Goal: Information Seeking & Learning: Learn about a topic

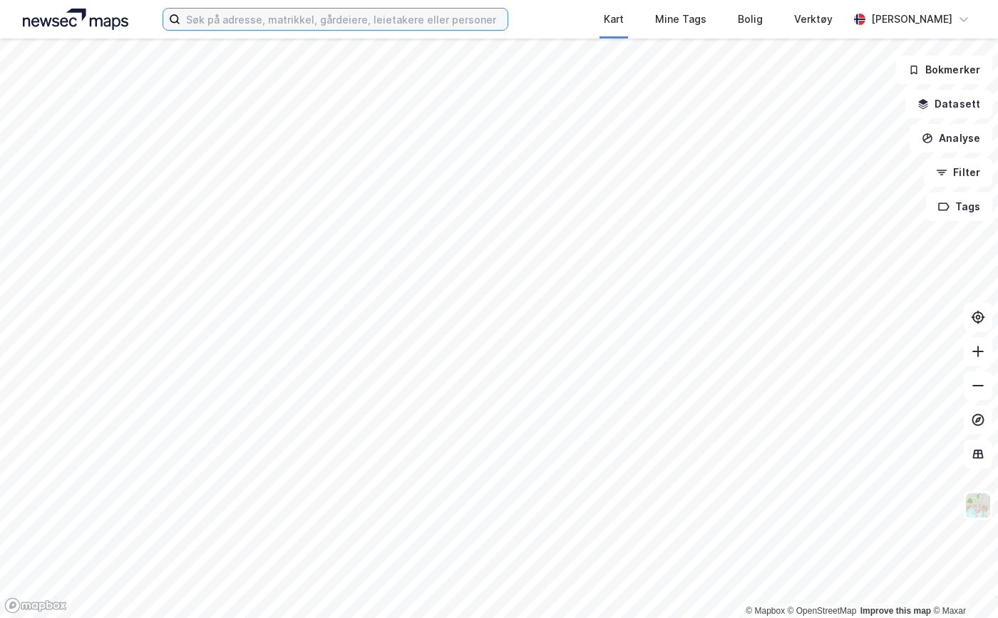
click at [320, 29] on input at bounding box center [343, 19] width 327 height 21
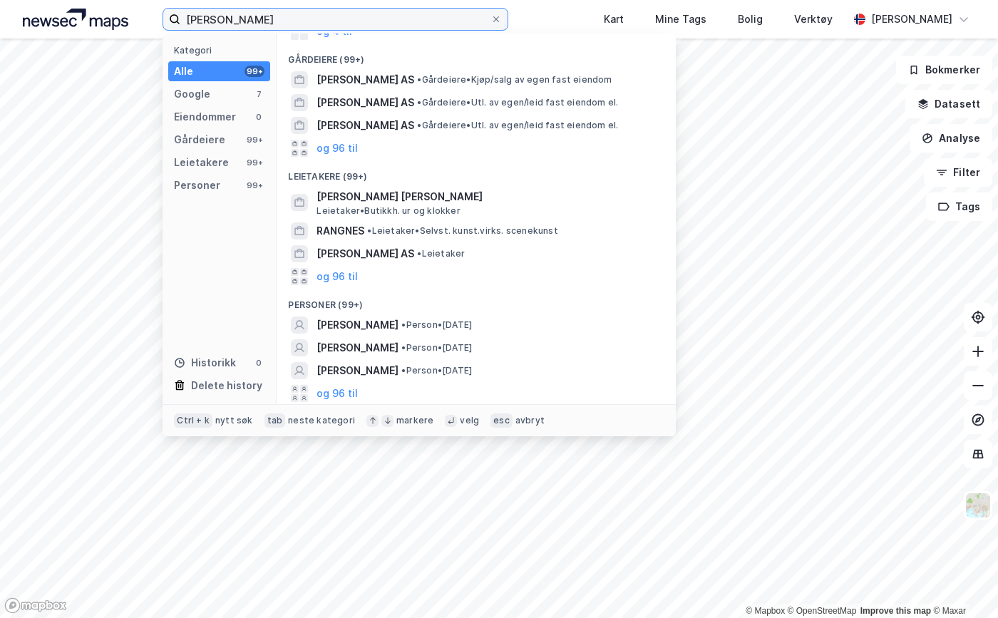
scroll to position [120, 0]
click at [335, 392] on button "og 96 til" at bounding box center [337, 392] width 41 height 17
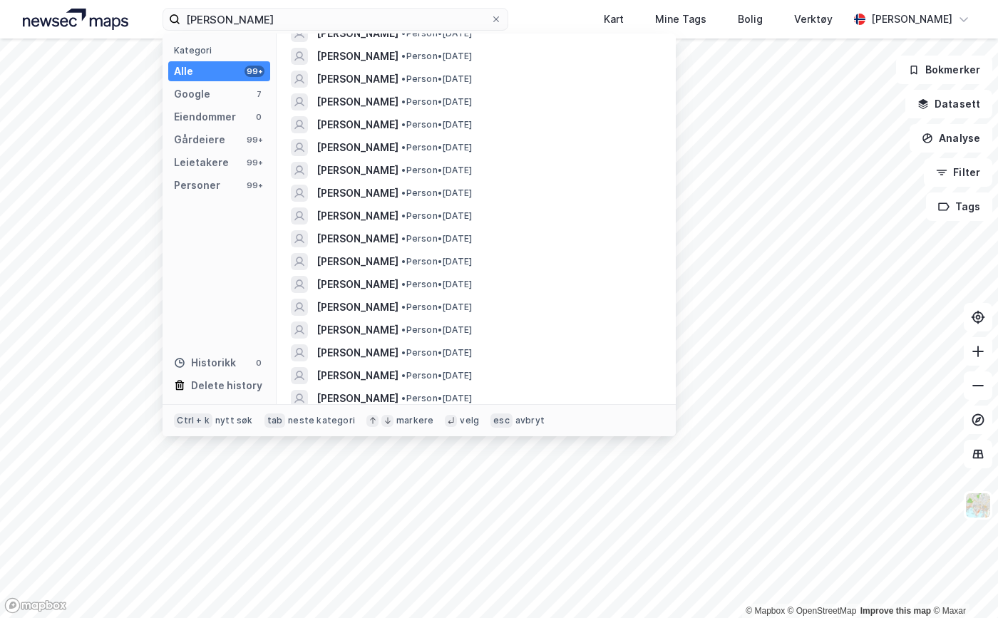
scroll to position [2287, 0]
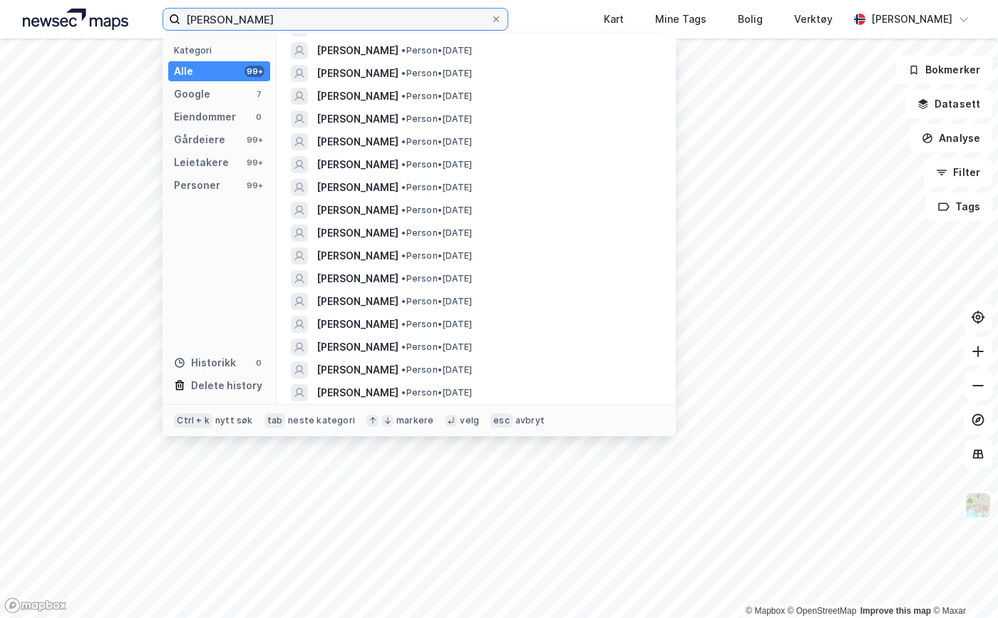
click at [237, 19] on input "[PERSON_NAME]" at bounding box center [335, 19] width 310 height 21
type input "p"
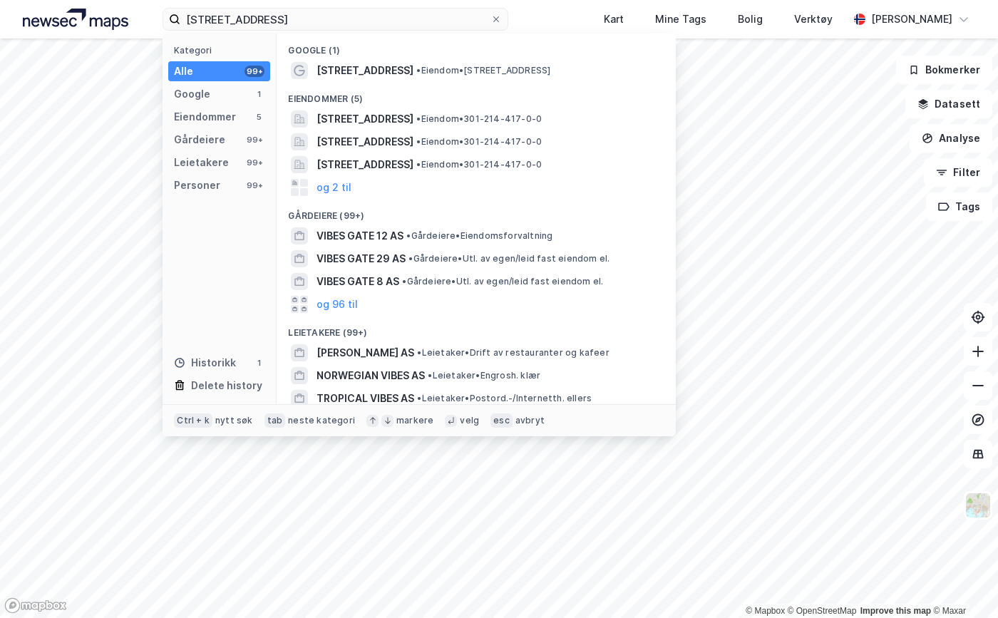
click at [414, 163] on span "[STREET_ADDRESS]" at bounding box center [365, 164] width 97 height 17
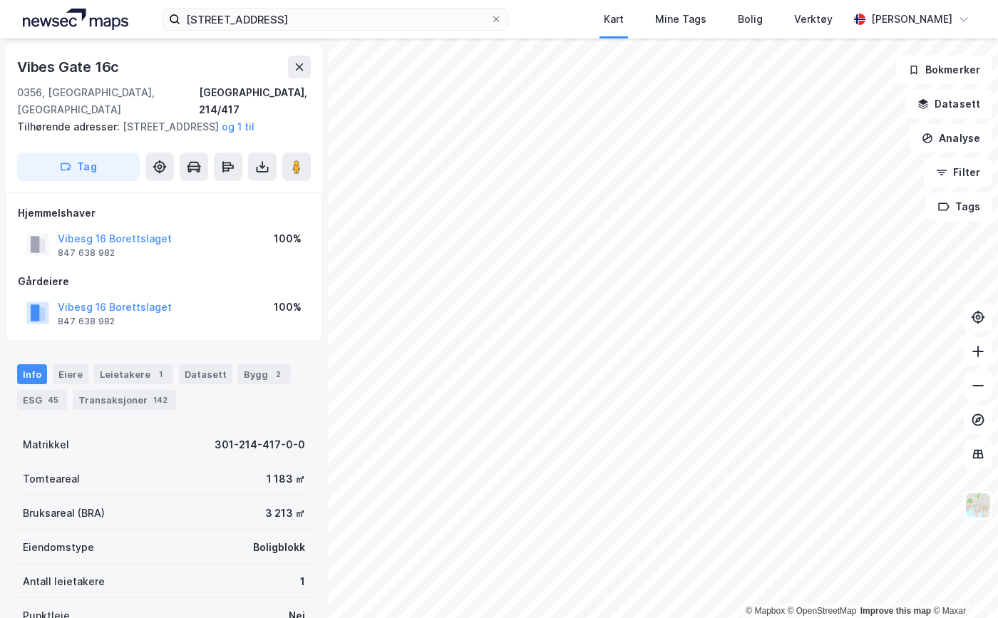
click at [122, 403] on div "Transaksjoner 142" at bounding box center [124, 400] width 103 height 20
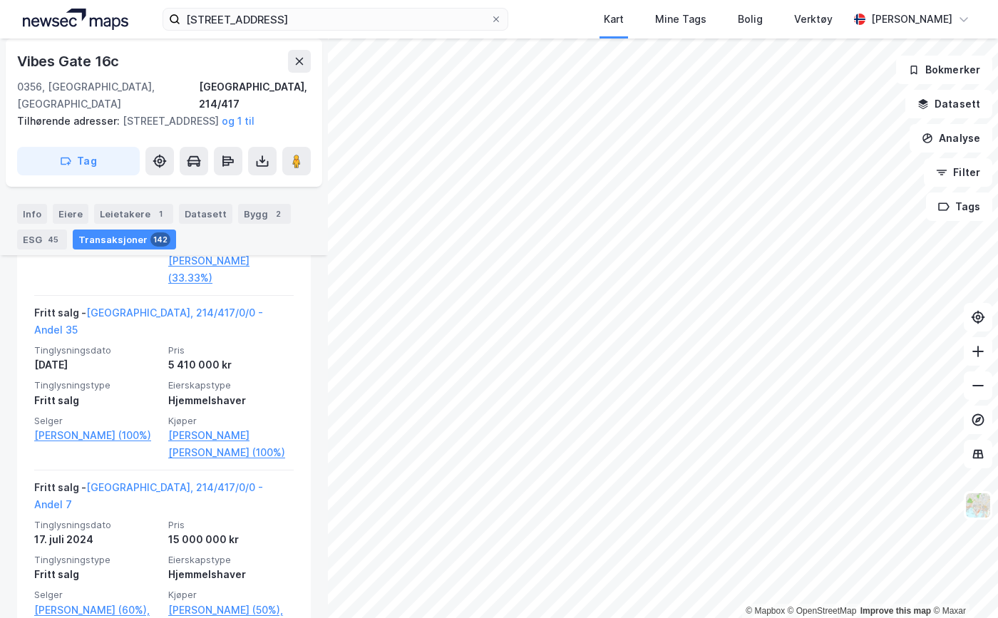
scroll to position [1645, 0]
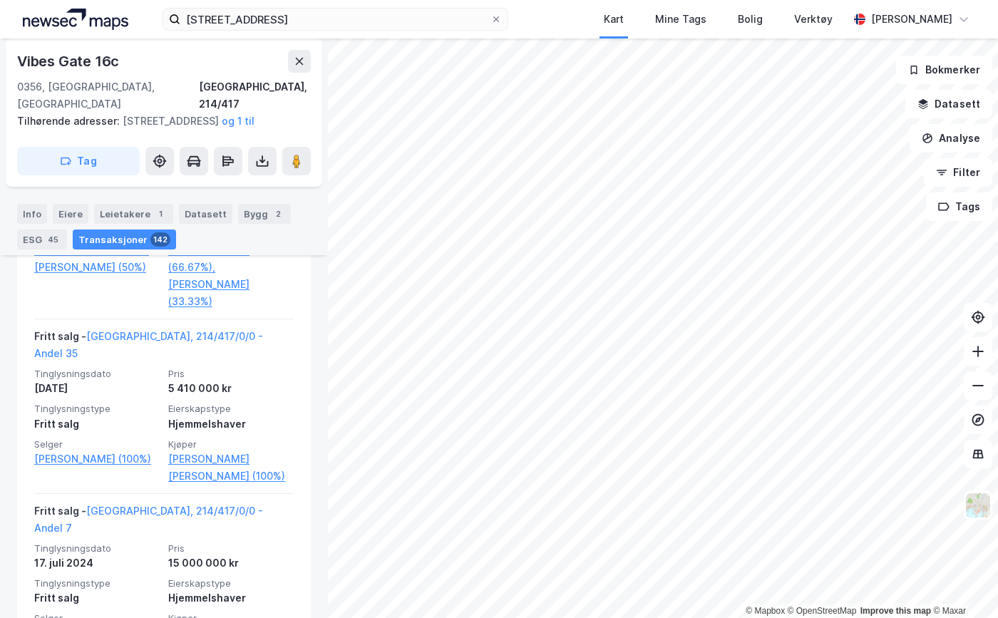
click at [195, 330] on link "[GEOGRAPHIC_DATA], 214/417/0/0 - Andel 35" at bounding box center [148, 344] width 229 height 29
click at [168, 451] on link "[PERSON_NAME] [PERSON_NAME] (100%)" at bounding box center [230, 468] width 125 height 34
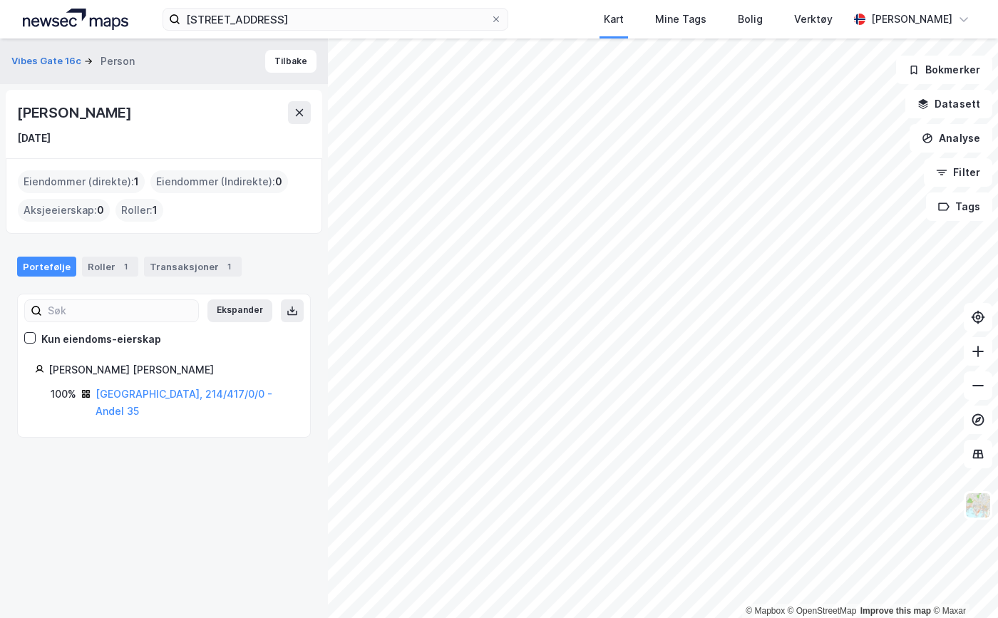
click at [179, 270] on div "Transaksjoner 1" at bounding box center [193, 267] width 98 height 20
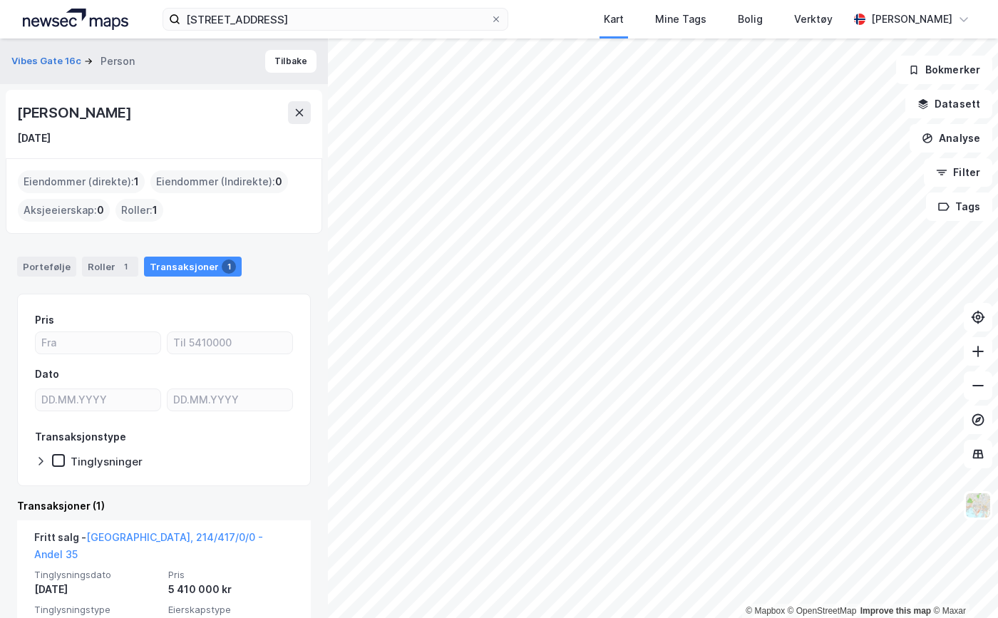
click at [301, 242] on div "© Mapbox © OpenStreetMap Improve this map © Maxar Vibes Gate 16c Person [PERSON…" at bounding box center [499, 329] width 998 height 580
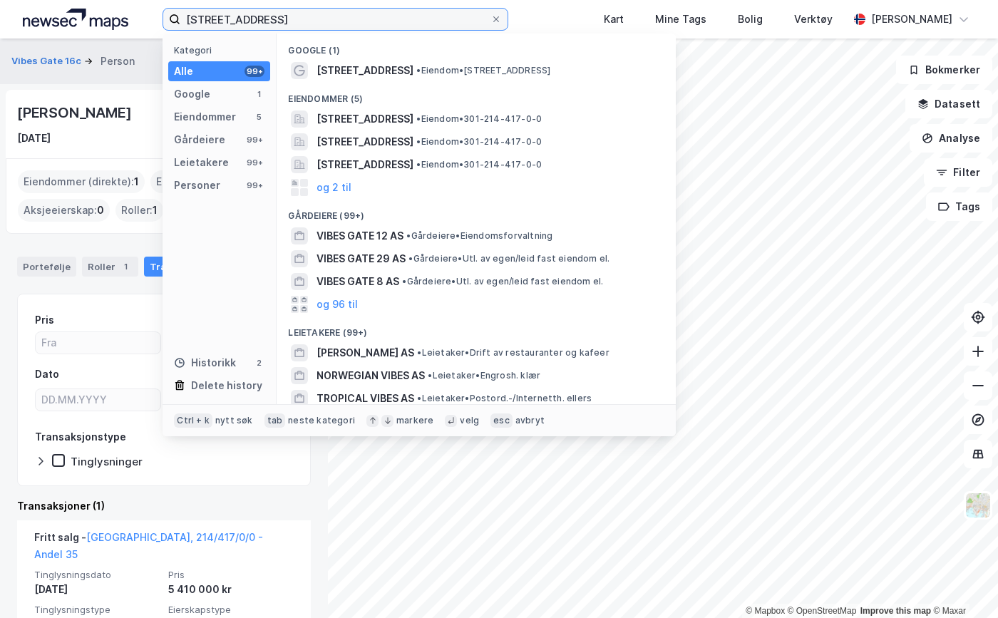
click at [224, 14] on input "[STREET_ADDRESS]" at bounding box center [335, 19] width 310 height 21
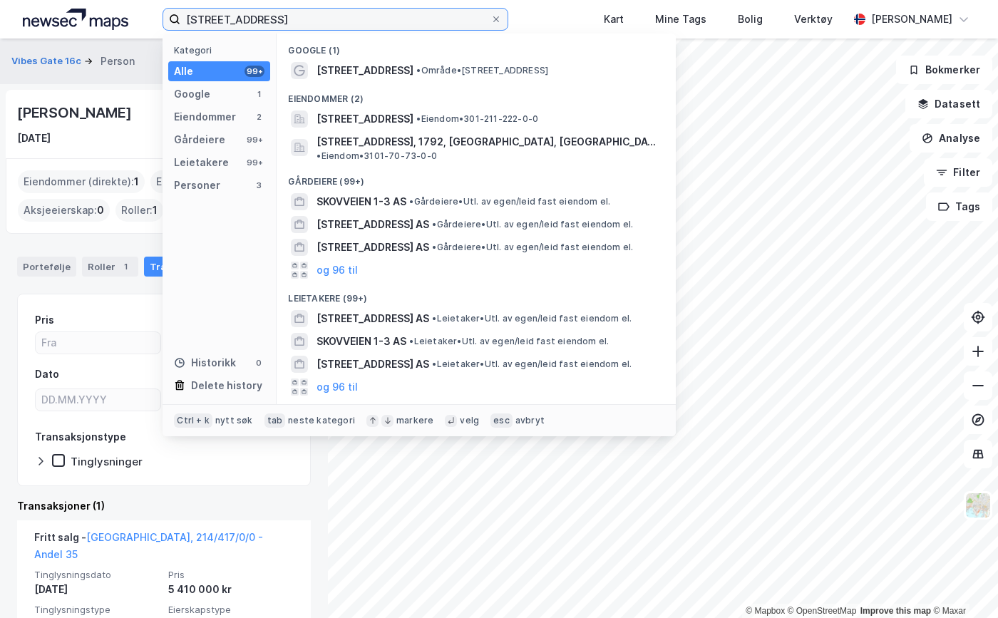
type input "[STREET_ADDRESS]"
click at [414, 116] on span "[STREET_ADDRESS]" at bounding box center [365, 119] width 97 height 17
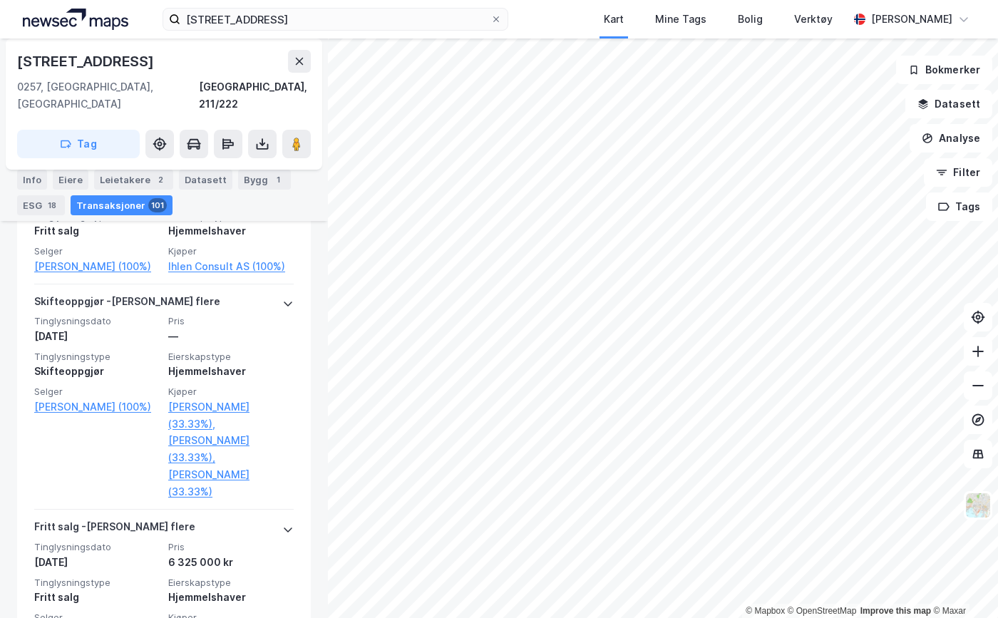
scroll to position [1113, 0]
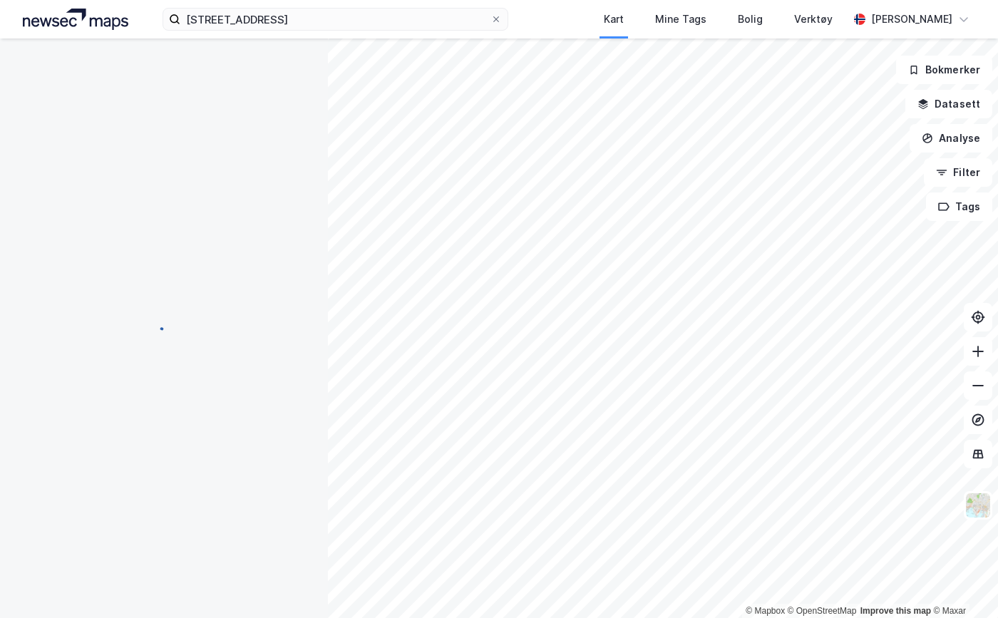
scroll to position [59, 0]
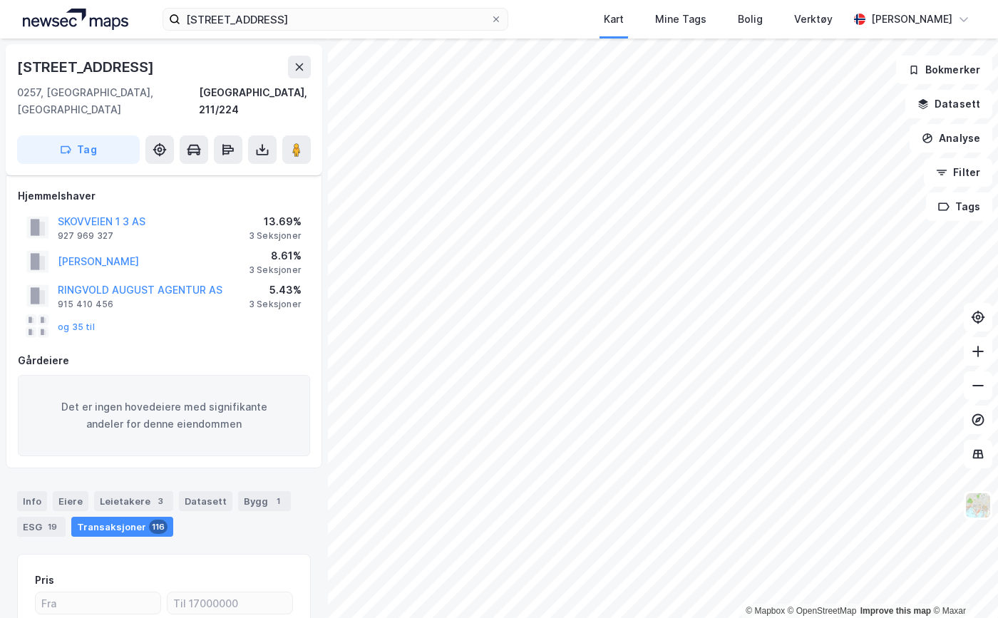
scroll to position [59, 0]
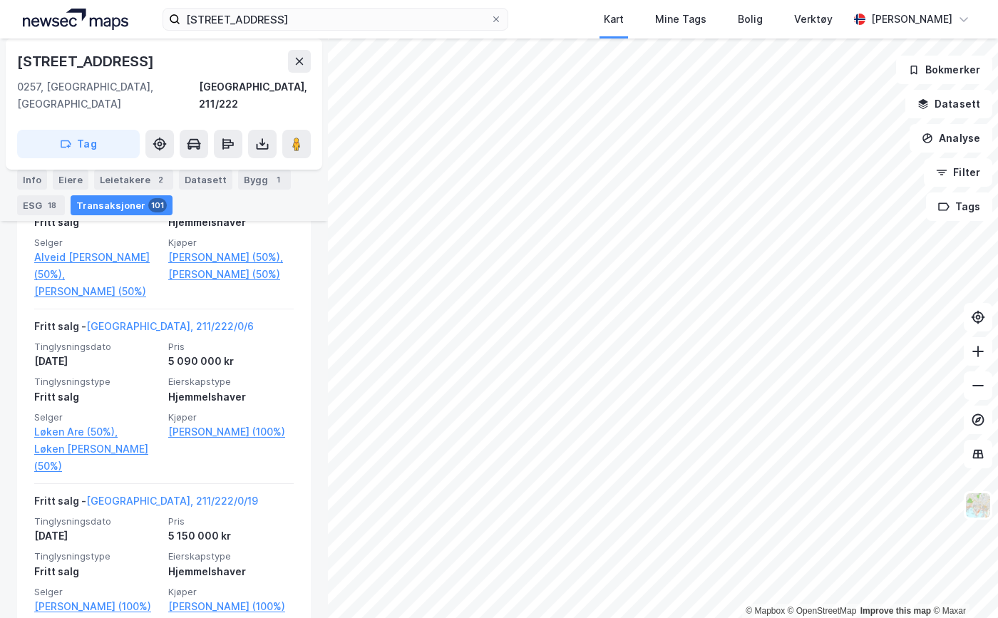
scroll to position [1541, 0]
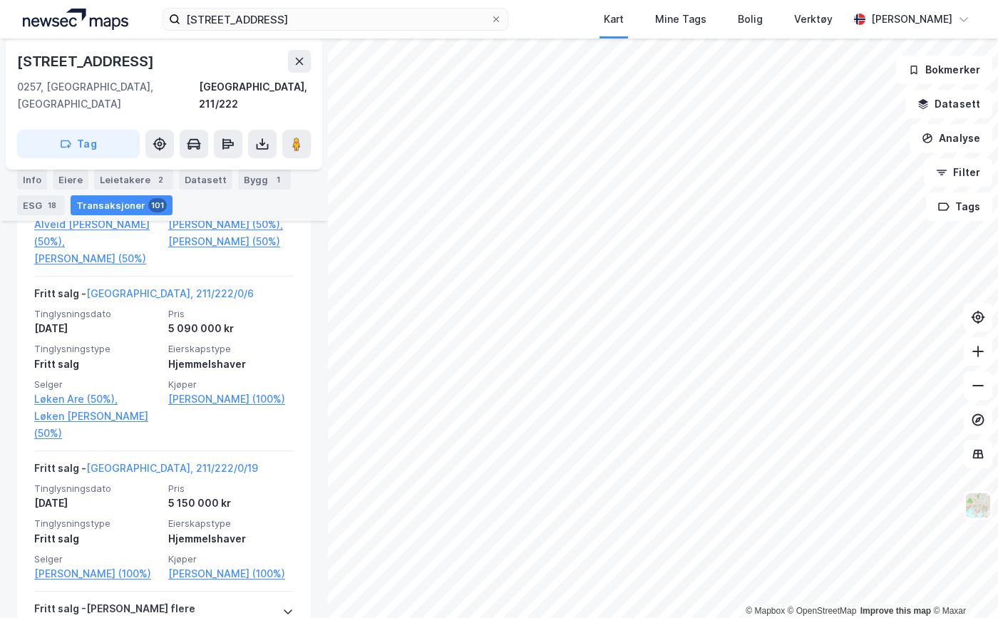
click at [107, 565] on link "[PERSON_NAME] (100%)" at bounding box center [96, 573] width 125 height 17
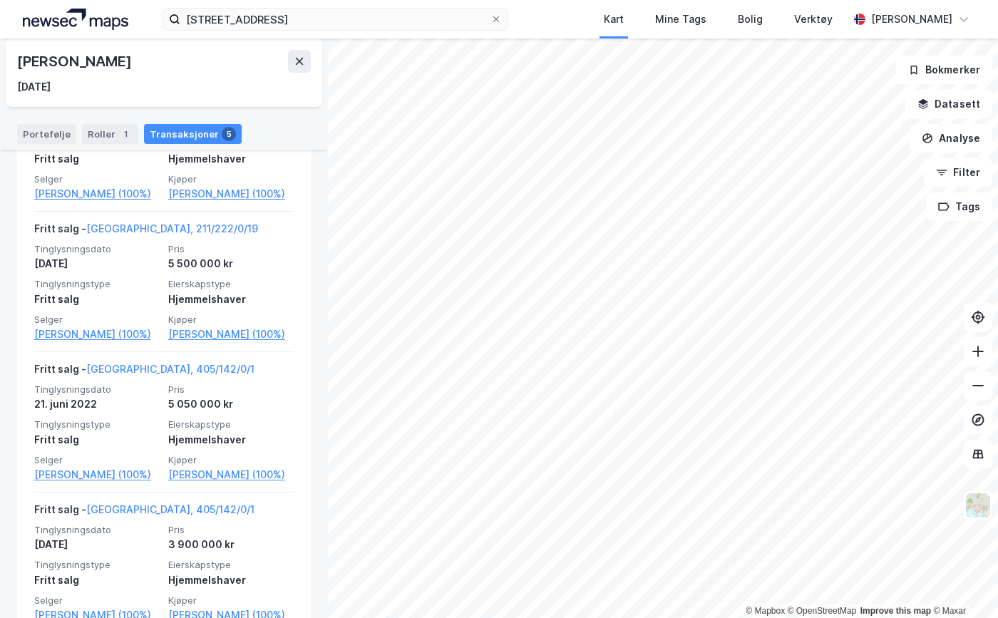
scroll to position [642, 0]
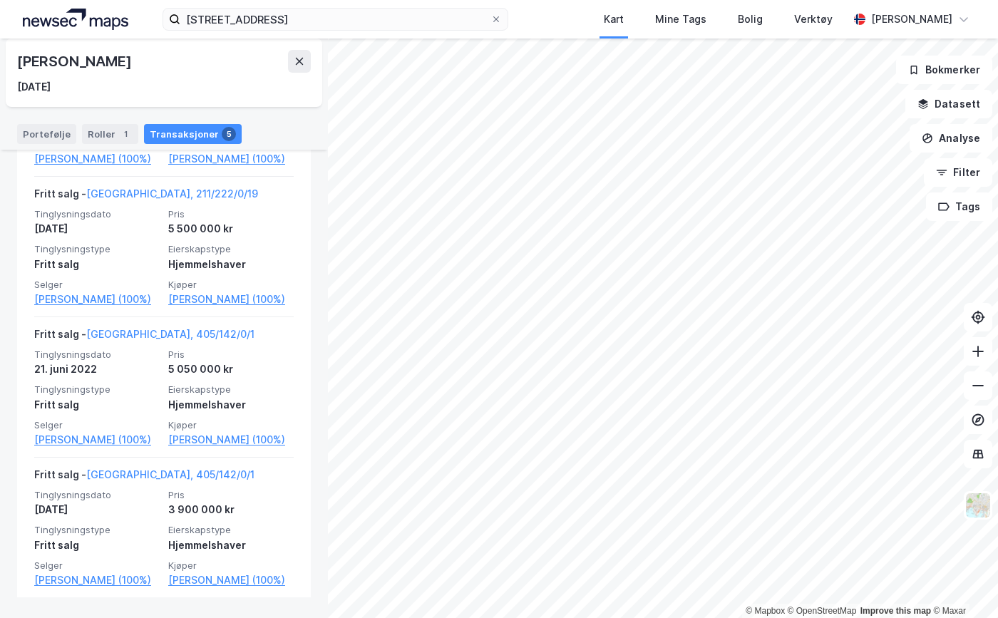
click at [135, 208] on div "Fritt salg - [GEOGRAPHIC_DATA], 211/222/0/19" at bounding box center [146, 196] width 224 height 23
click at [138, 200] on link "[GEOGRAPHIC_DATA], 211/222/0/19" at bounding box center [172, 194] width 172 height 12
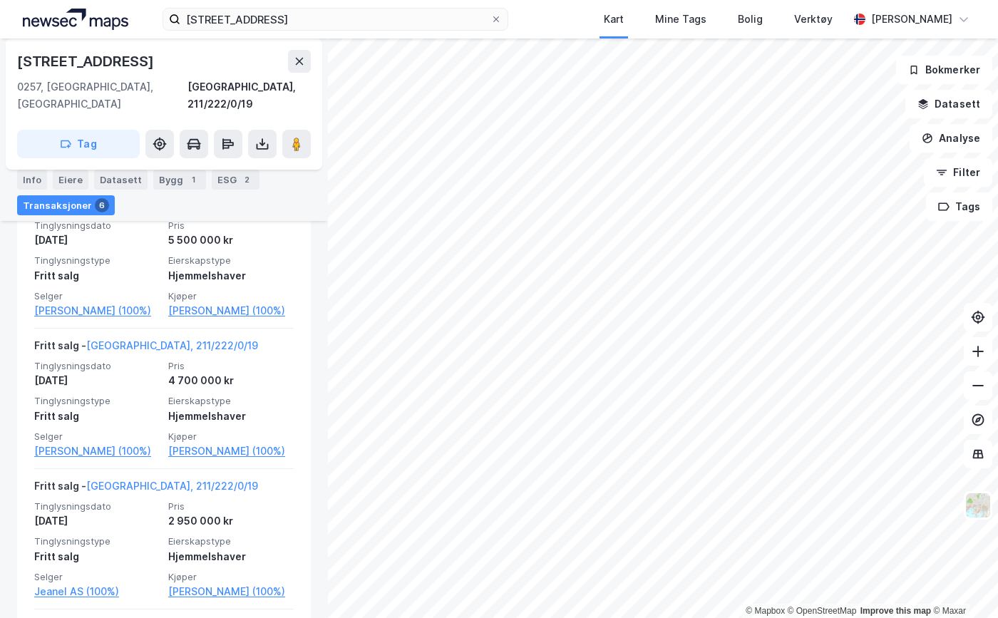
scroll to position [583, 0]
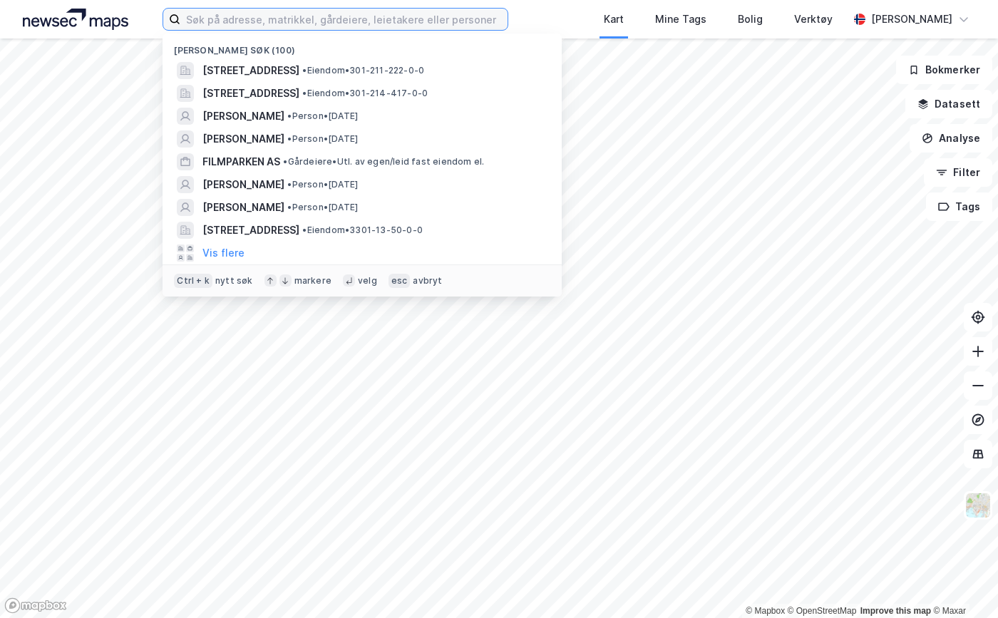
click at [312, 20] on input at bounding box center [343, 19] width 327 height 21
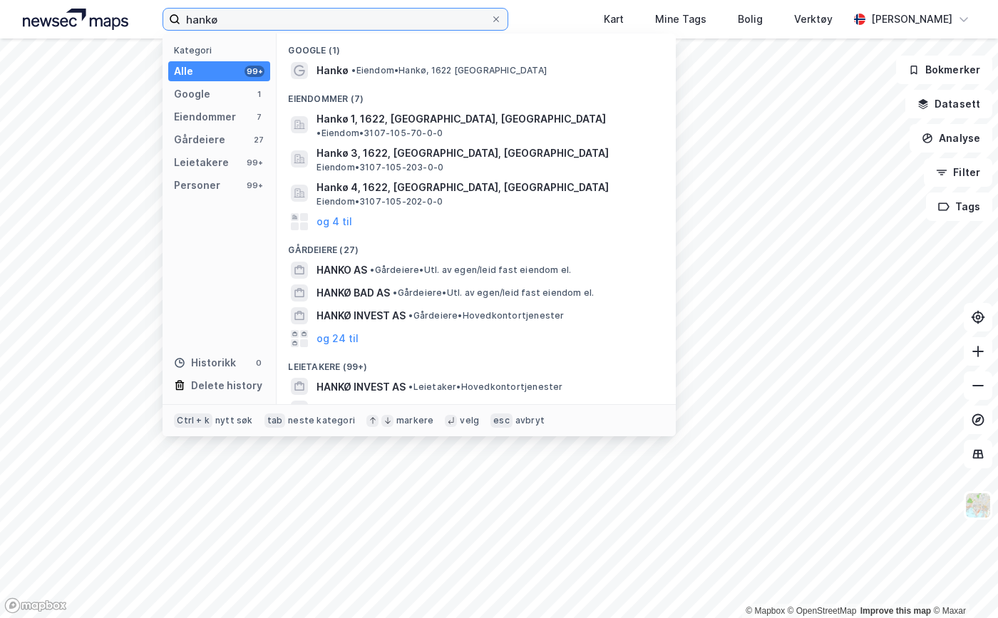
type input "hankø"
click at [404, 121] on span "Hankø 1, 1622, GRESSVIK, FREDRIKSTAD" at bounding box center [462, 119] width 290 height 17
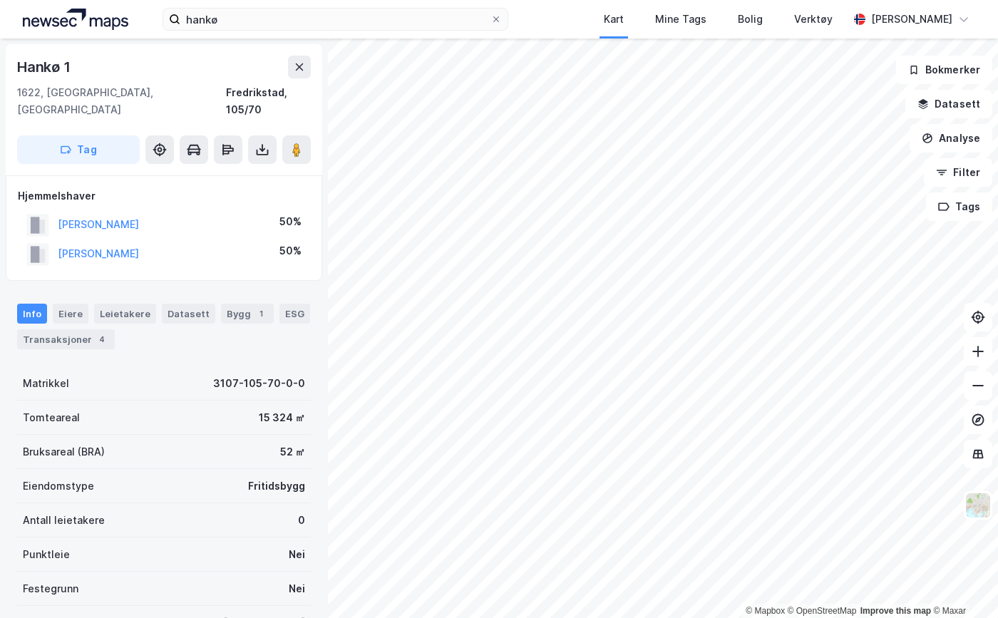
click at [53, 331] on div "Transaksjoner 4" at bounding box center [66, 339] width 98 height 20
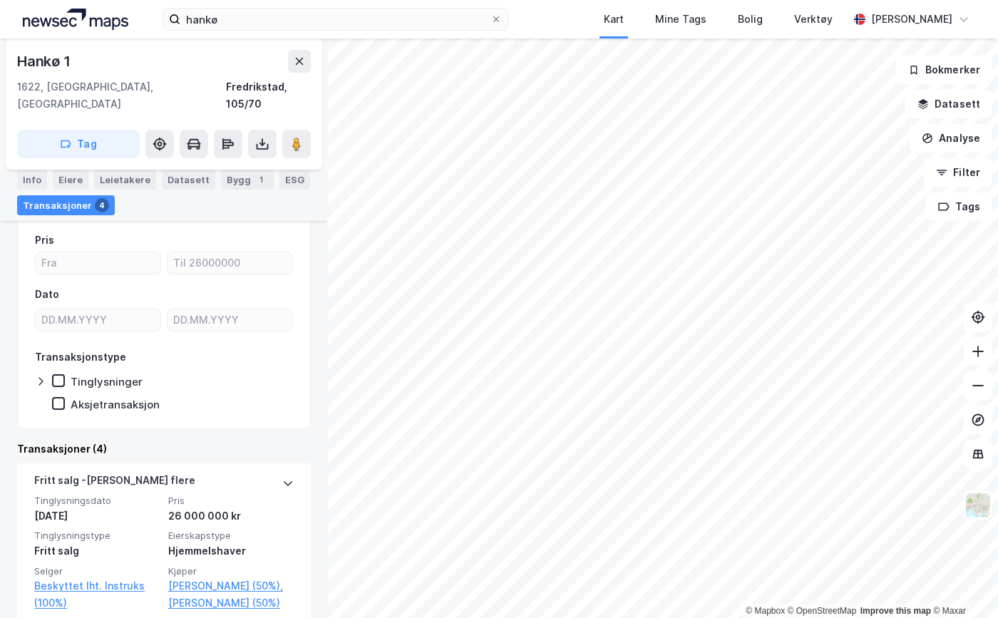
scroll to position [285, 0]
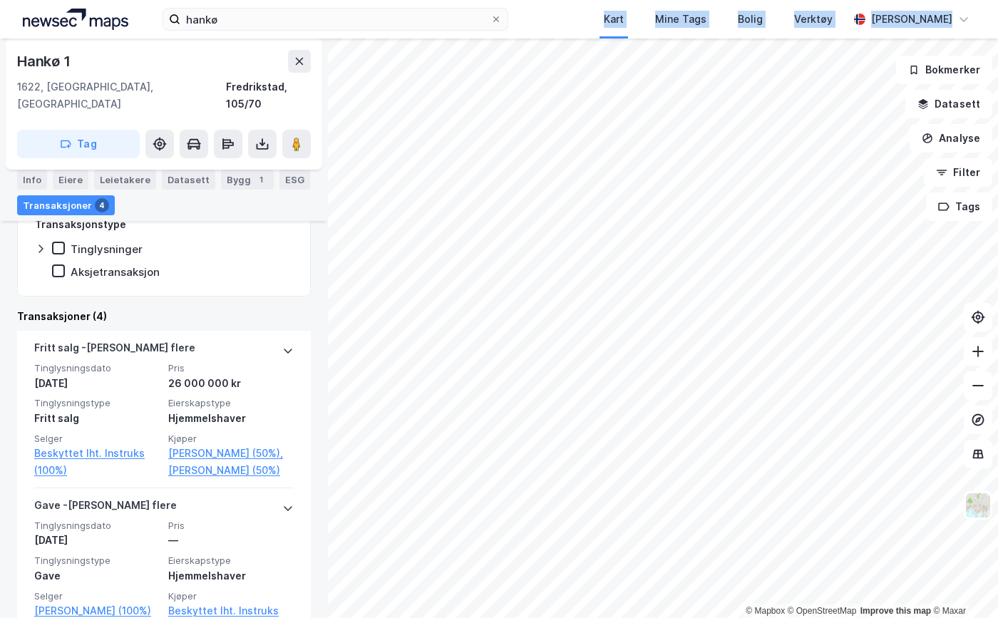
click at [548, 404] on div "hankø Kart Mine Tags Bolig Verktøy Johanne Webster Bryhn © Mapbox © OpenStreetM…" at bounding box center [499, 309] width 998 height 618
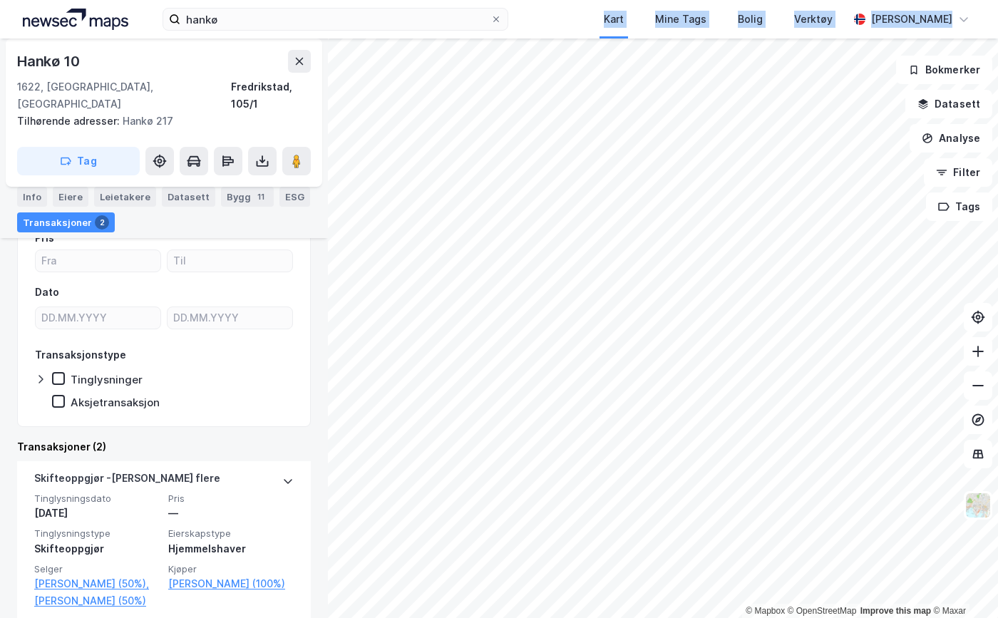
scroll to position [334, 0]
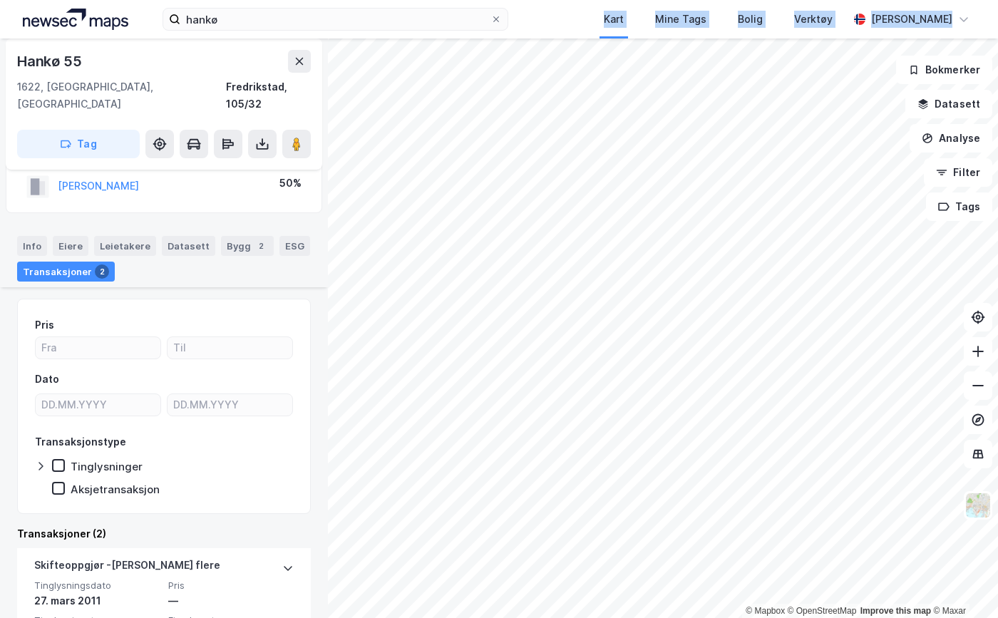
scroll to position [143, 0]
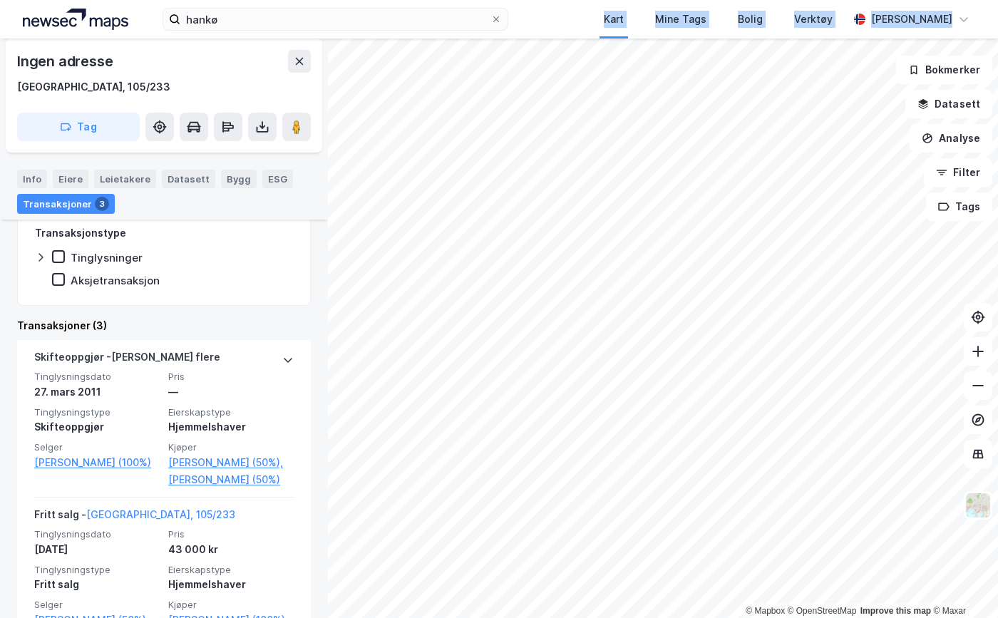
scroll to position [285, 0]
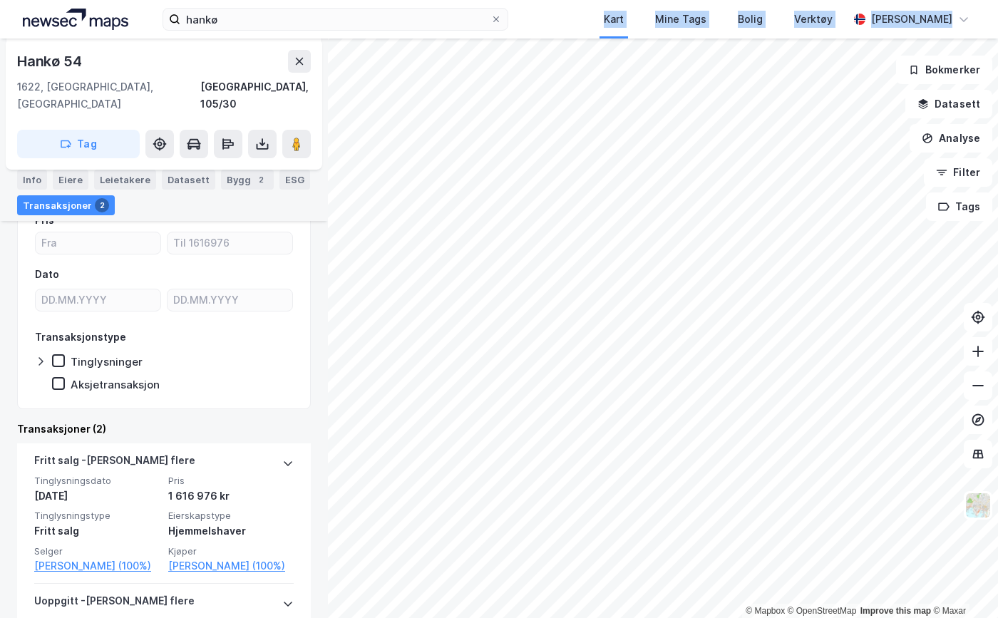
scroll to position [214, 0]
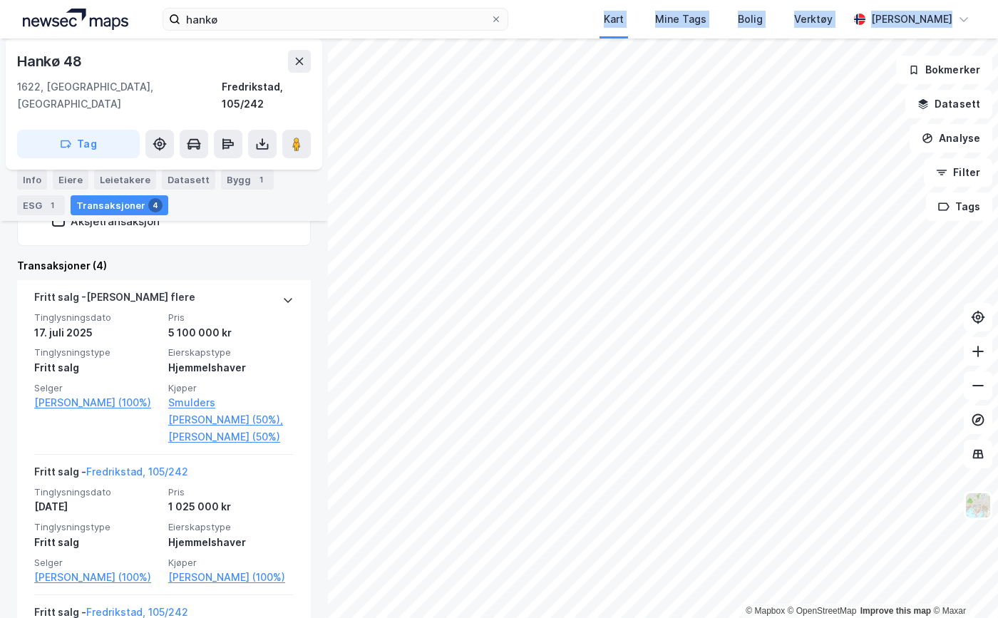
scroll to position [428, 0]
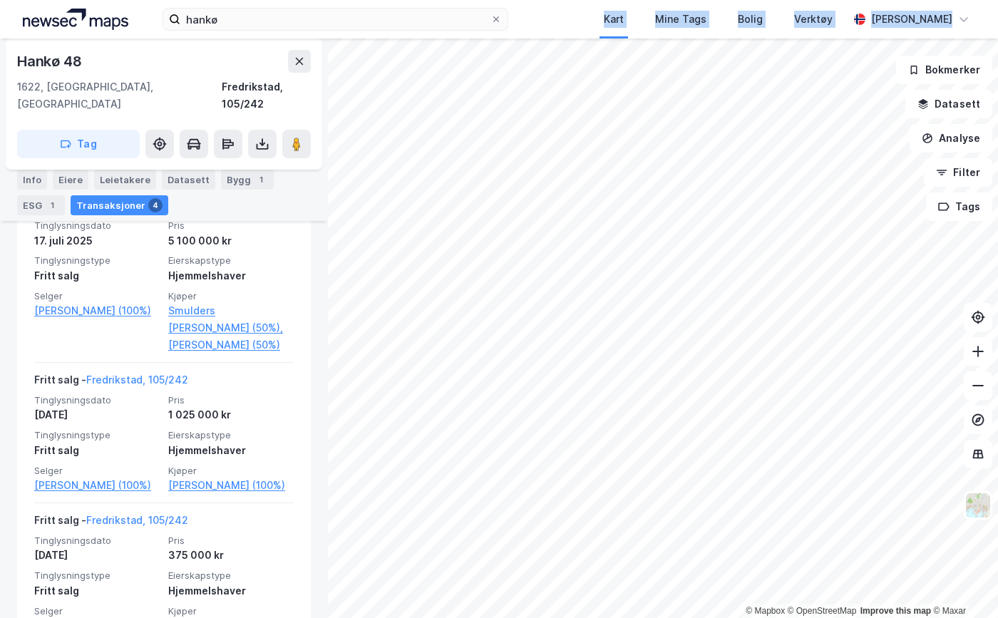
click at [210, 302] on link "Smulders Nathalie (50%)," at bounding box center [230, 319] width 125 height 34
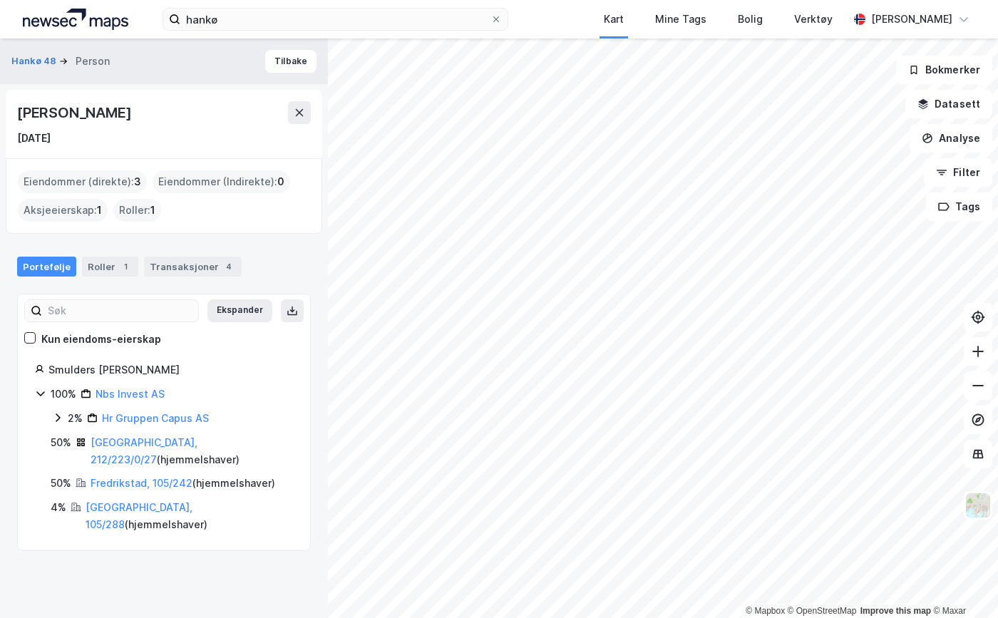
click at [174, 266] on div "Transaksjoner 4" at bounding box center [193, 267] width 98 height 20
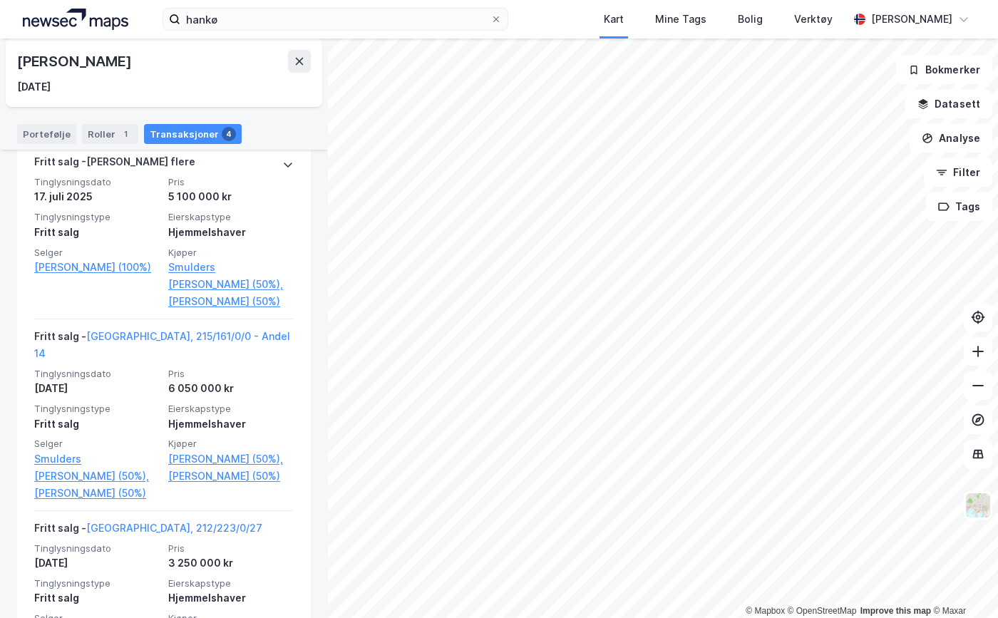
scroll to position [421, 0]
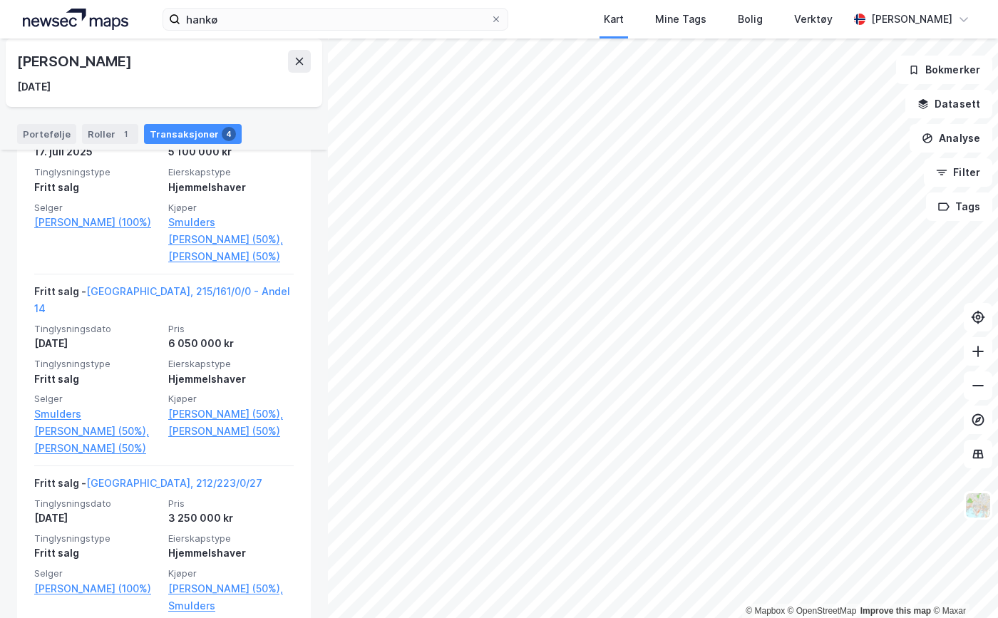
click at [211, 265] on link "Hafting Ragnar Stoknes (50%)" at bounding box center [230, 256] width 125 height 17
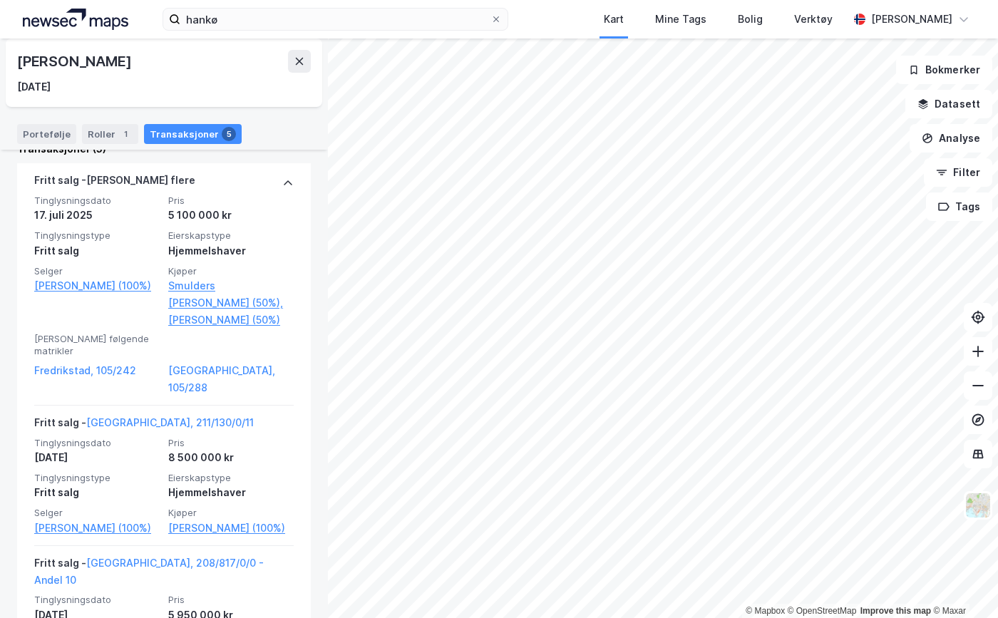
scroll to position [357, 0]
click at [143, 417] on link "Oslo, 211/130/0/11" at bounding box center [170, 423] width 168 height 12
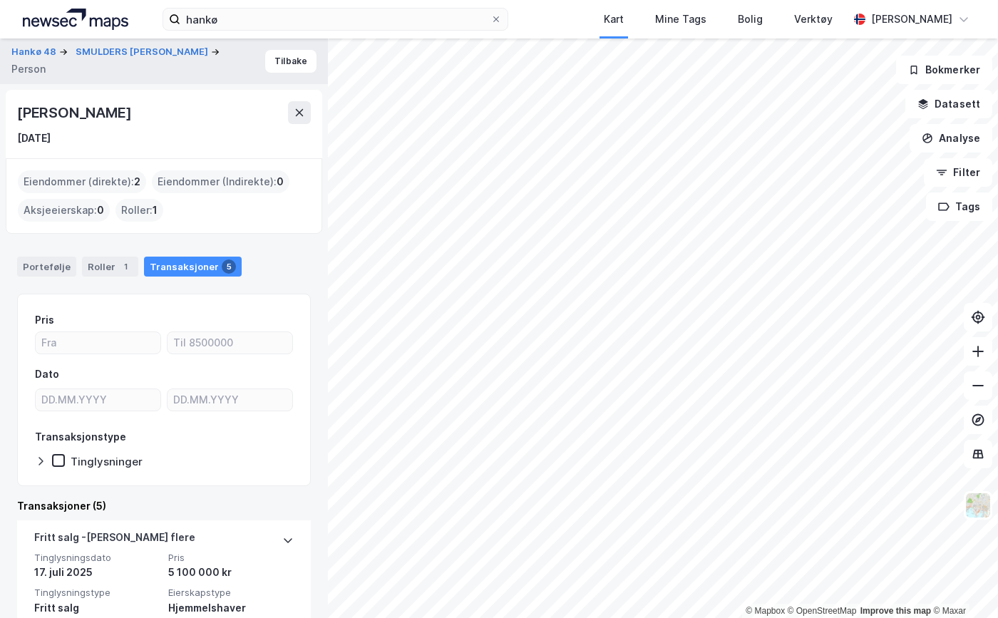
click at [113, 108] on div "Ragnar Stoknes Hafting" at bounding box center [75, 112] width 117 height 23
copy div "Ragnar Stoknes Hafting"
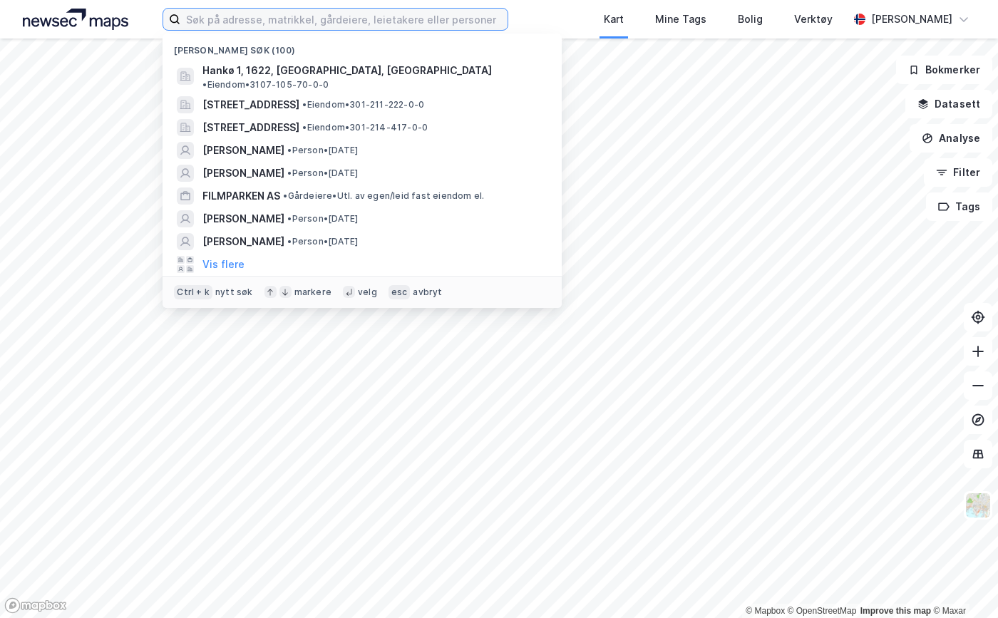
click at [396, 14] on input at bounding box center [343, 19] width 327 height 21
click at [332, 68] on span "Hankø 1, 1622, GRESSVIK, FREDRIKSTAD" at bounding box center [348, 70] width 290 height 17
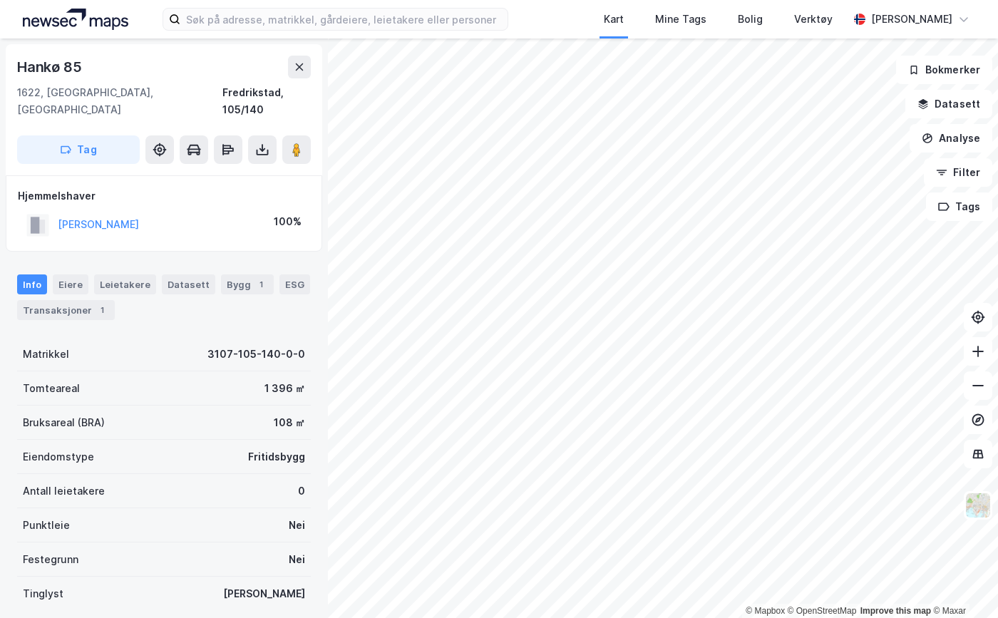
click at [68, 300] on div "Transaksjoner 1" at bounding box center [66, 310] width 98 height 20
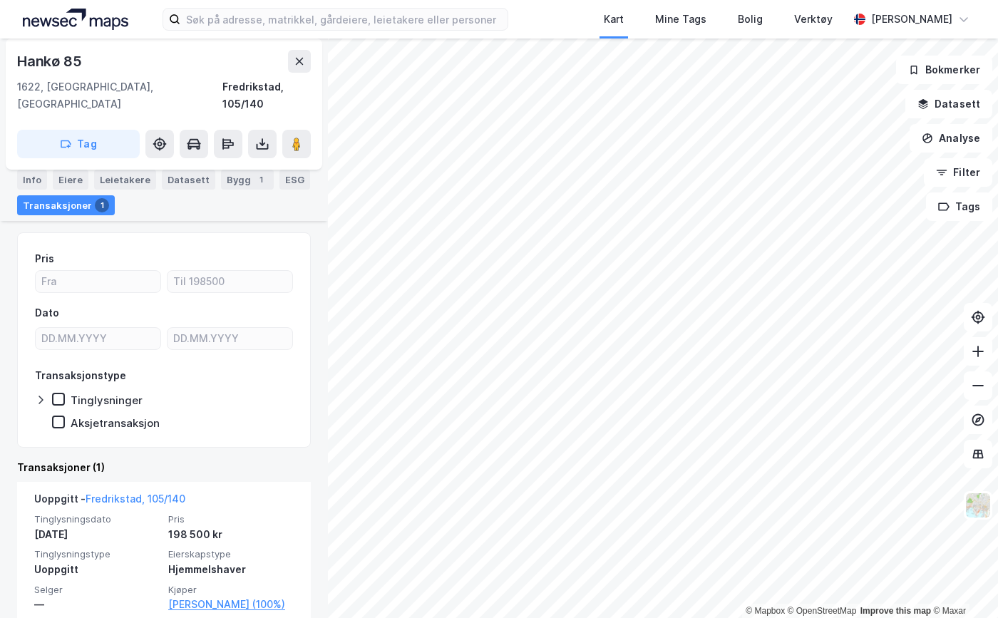
scroll to position [108, 0]
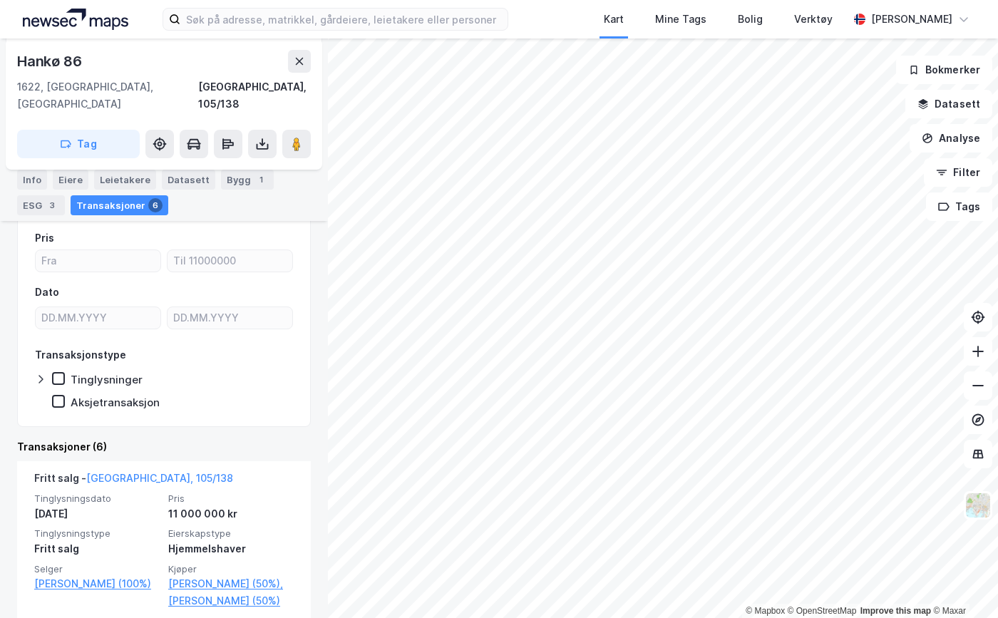
scroll to position [214, 0]
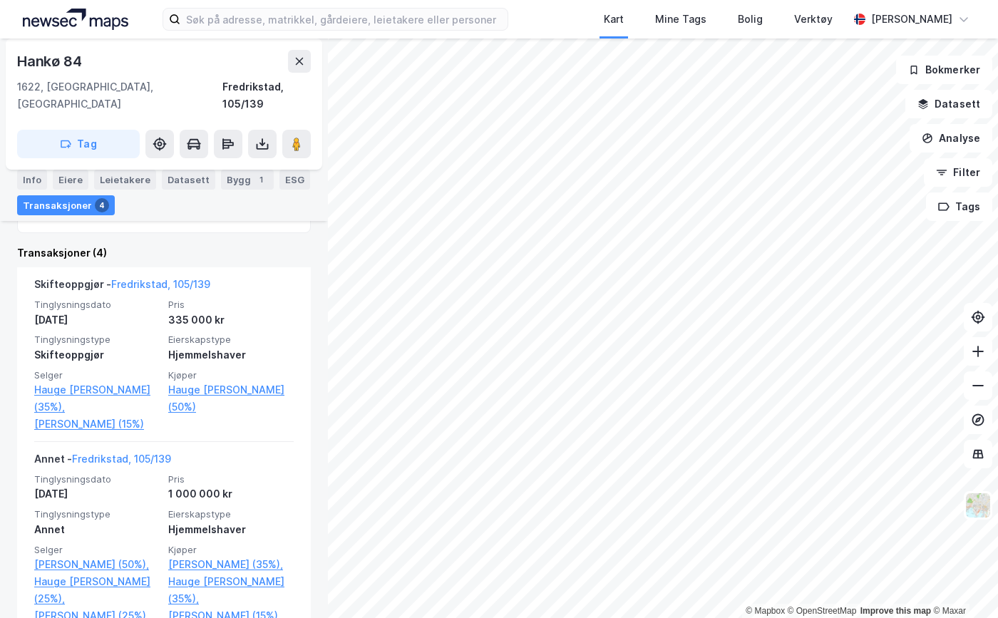
scroll to position [384, 0]
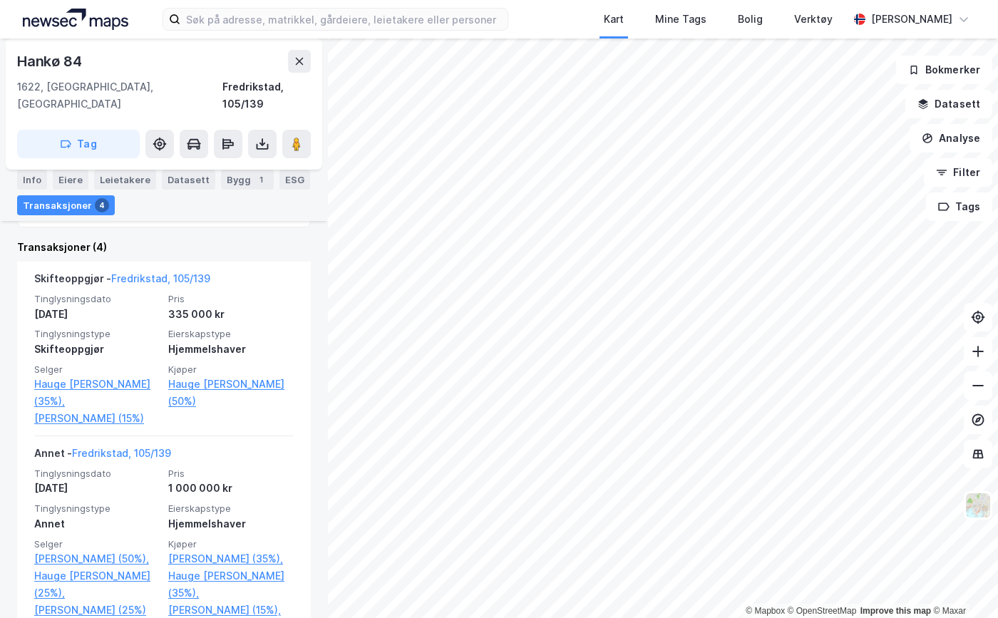
click at [126, 410] on link "Soma Benedicte Emilie (15%)" at bounding box center [96, 418] width 125 height 17
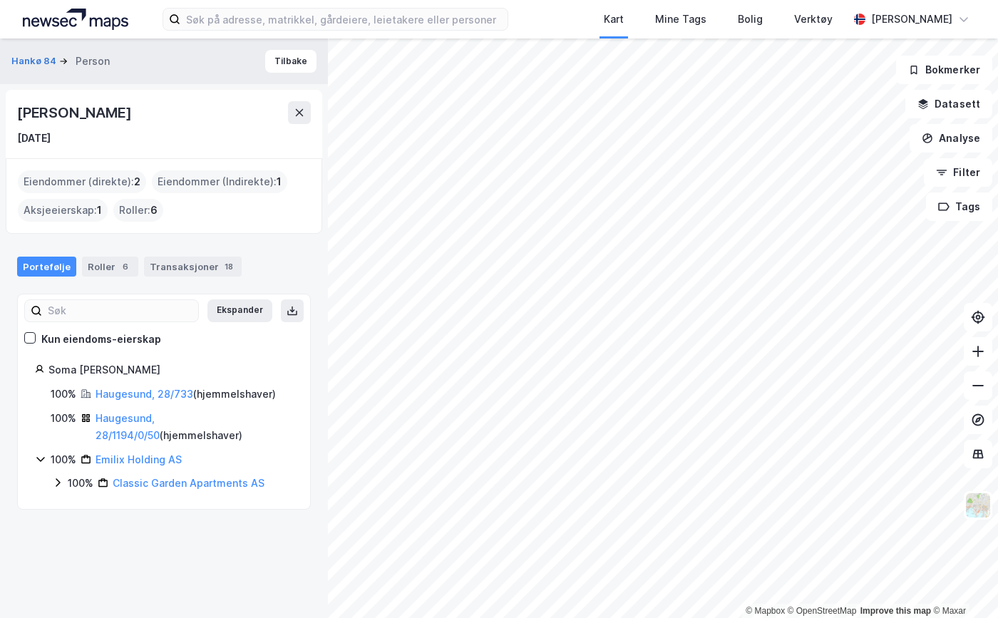
click at [166, 261] on div "Transaksjoner 18" at bounding box center [193, 267] width 98 height 20
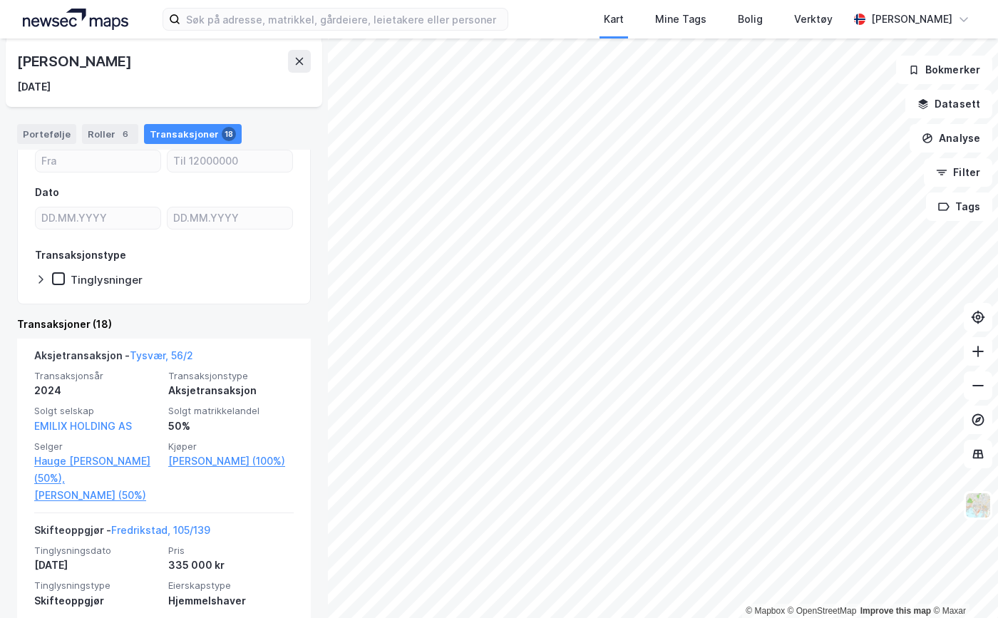
scroll to position [214, 0]
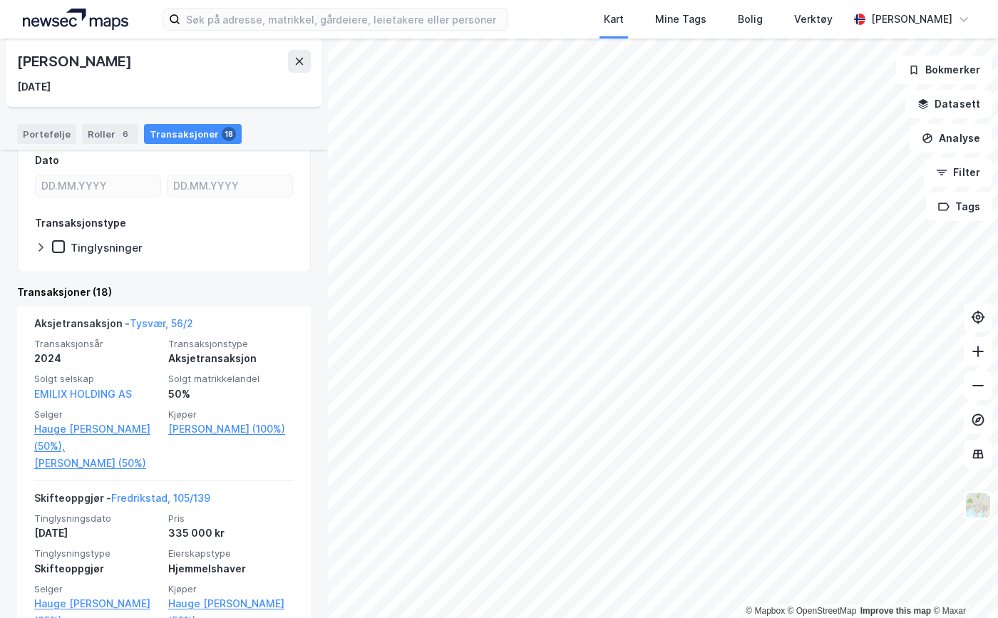
click at [50, 430] on link "Hauge Eirik Risa (50%)," at bounding box center [96, 438] width 125 height 34
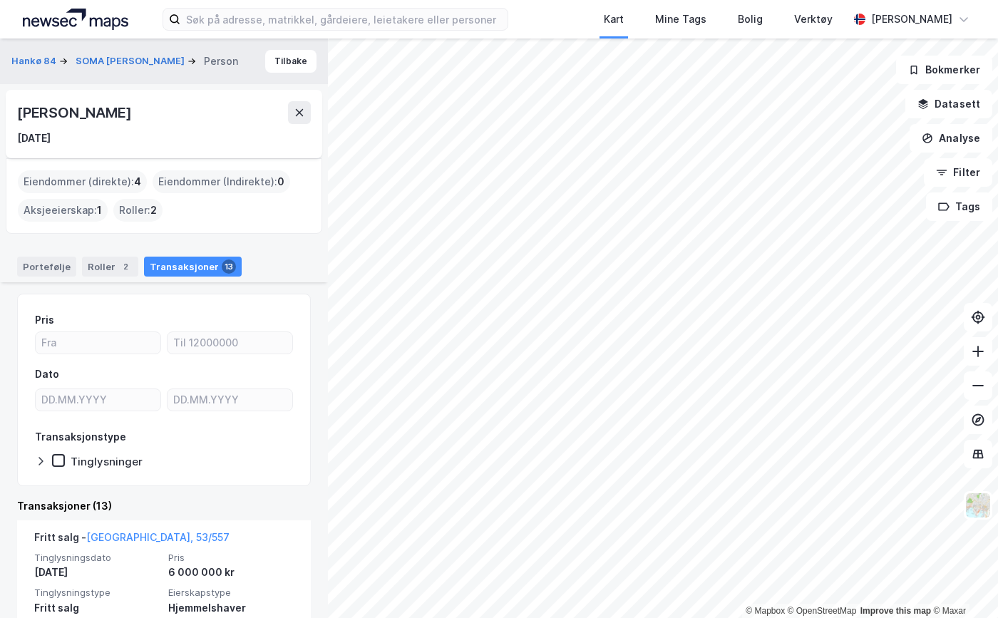
click at [64, 106] on div "Eirik Risa Hauge" at bounding box center [75, 112] width 117 height 23
copy div "Eirik Risa Hauge"
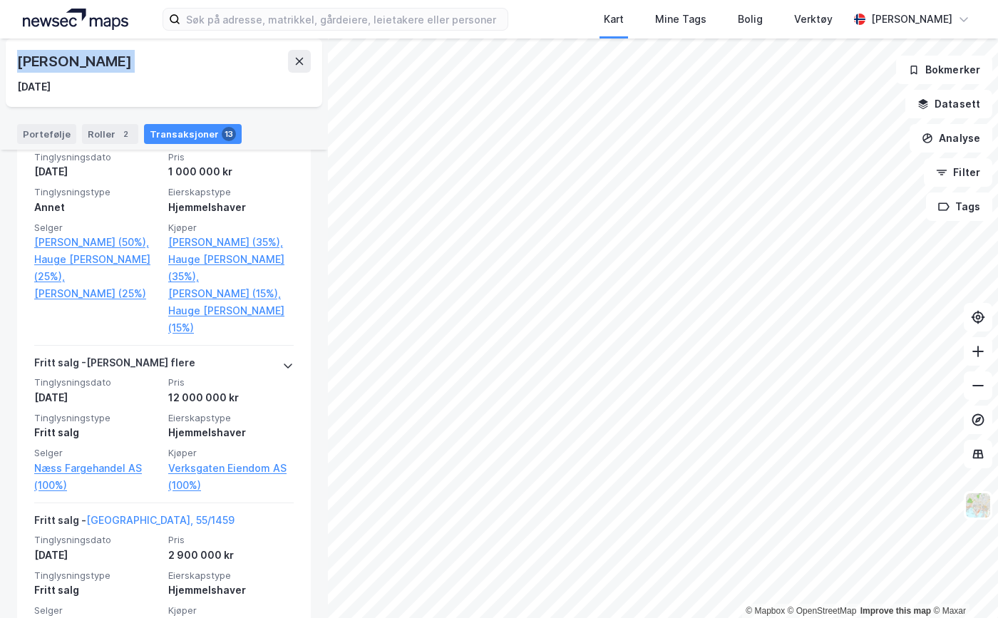
scroll to position [1426, 0]
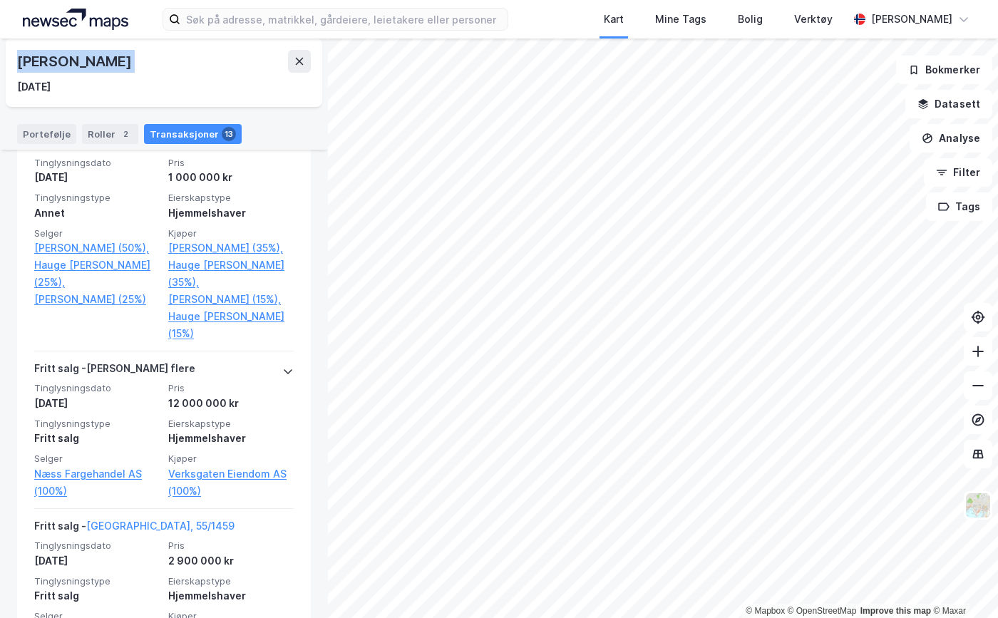
click at [135, 148] on link "Fredrikstad, 105/139" at bounding box center [121, 142] width 99 height 12
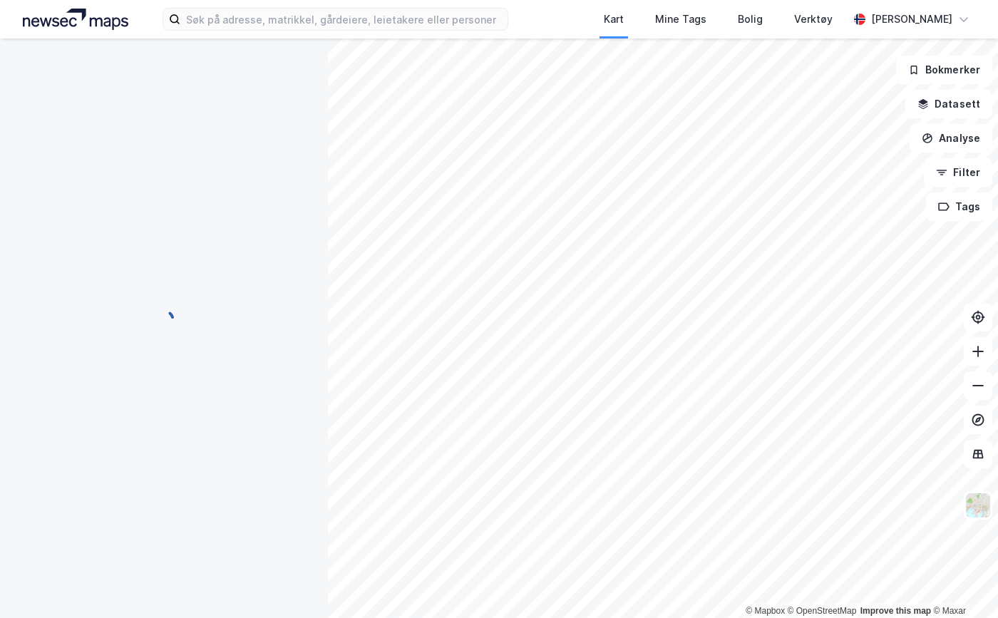
scroll to position [27, 0]
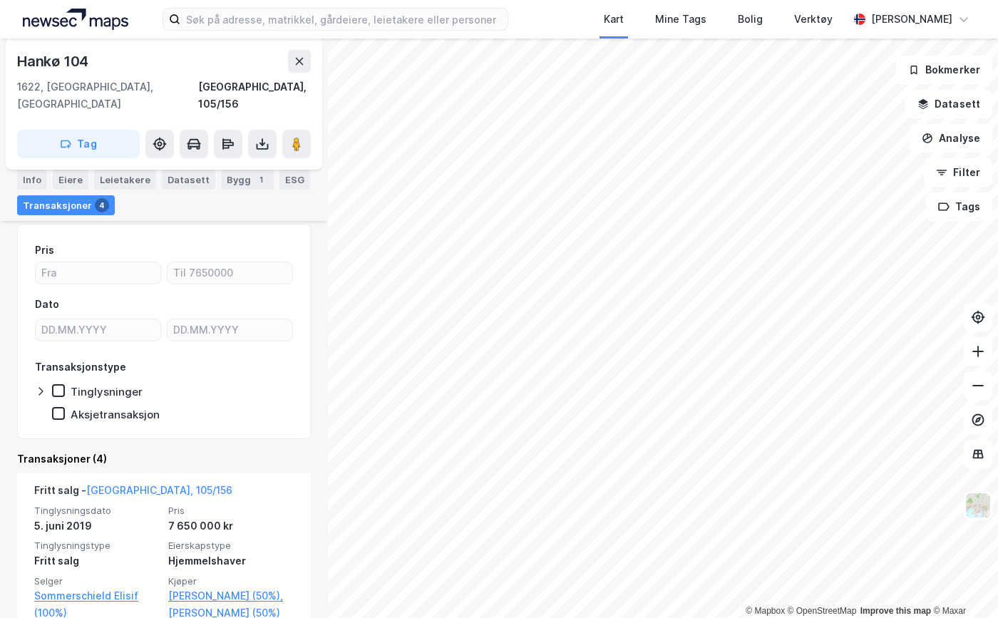
scroll to position [214, 0]
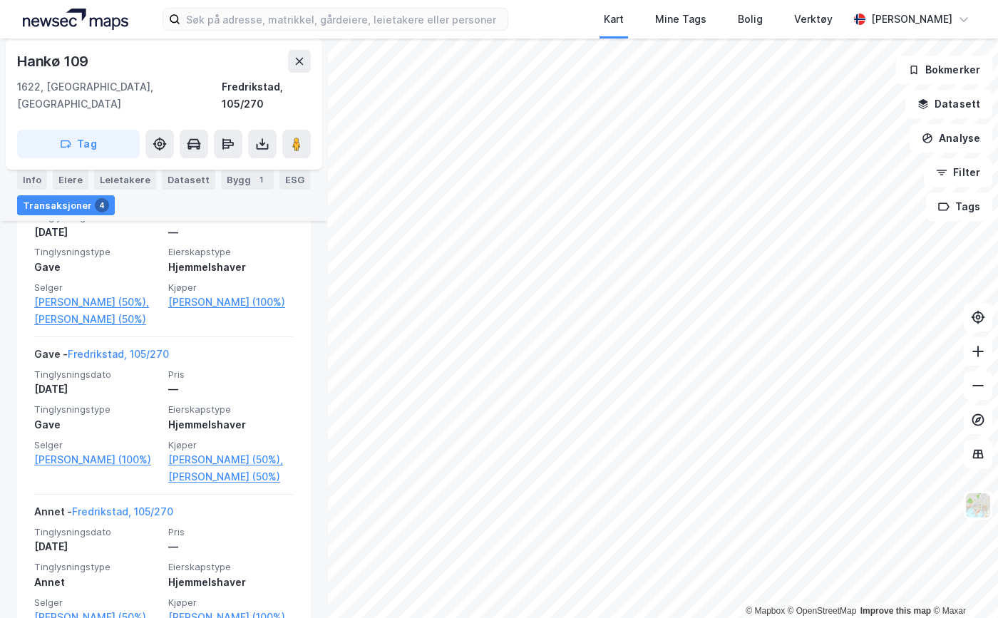
scroll to position [428, 0]
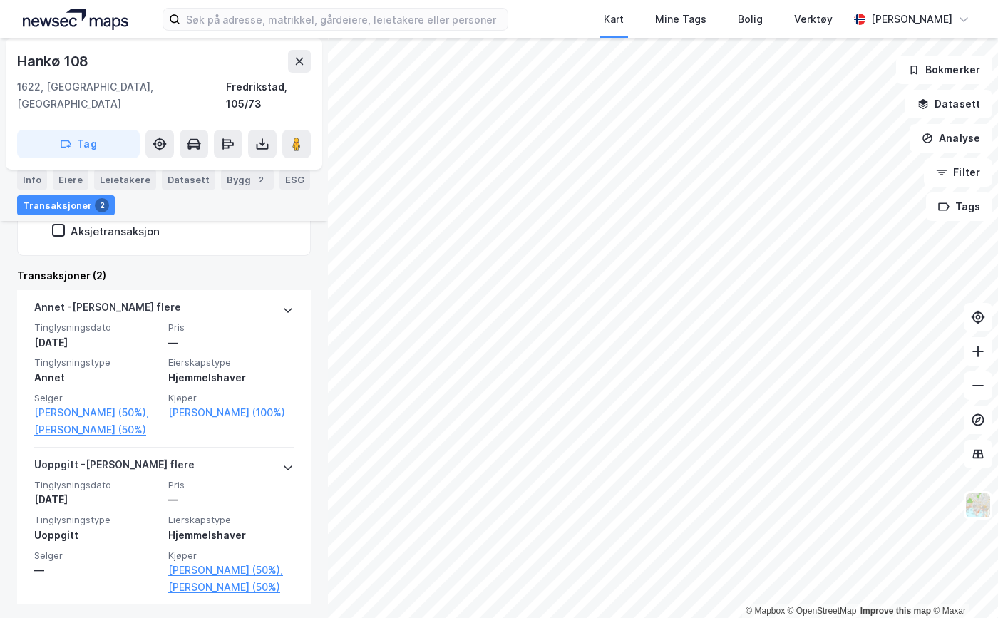
scroll to position [317, 0]
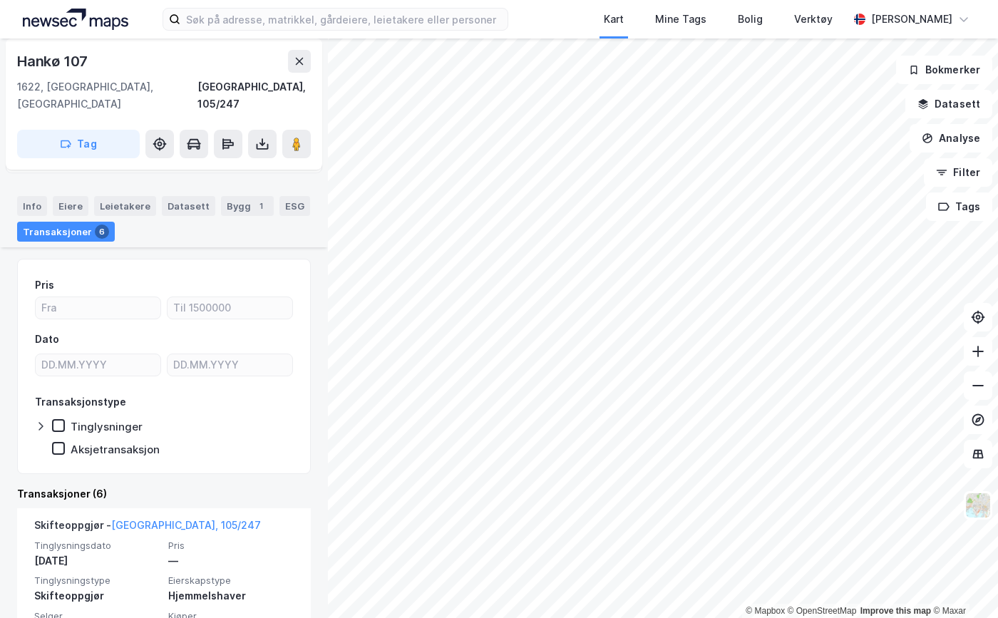
scroll to position [143, 0]
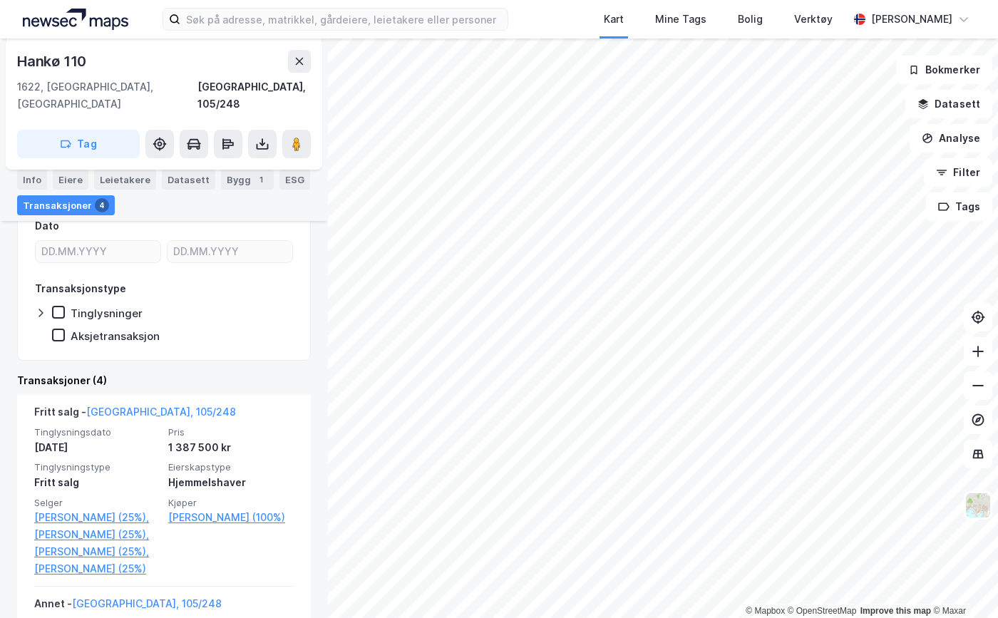
scroll to position [214, 0]
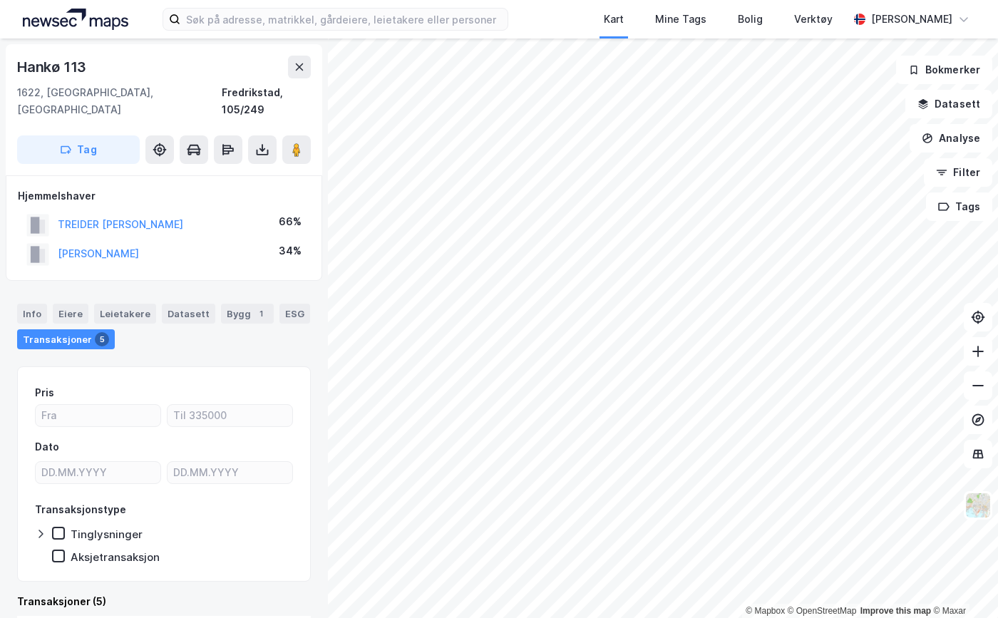
scroll to position [214, 0]
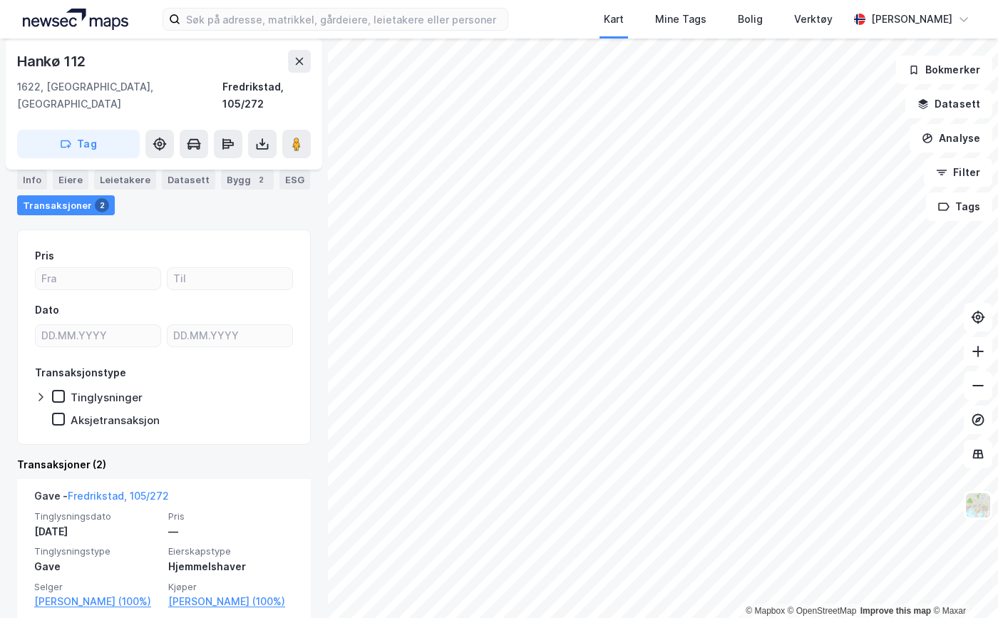
scroll to position [143, 0]
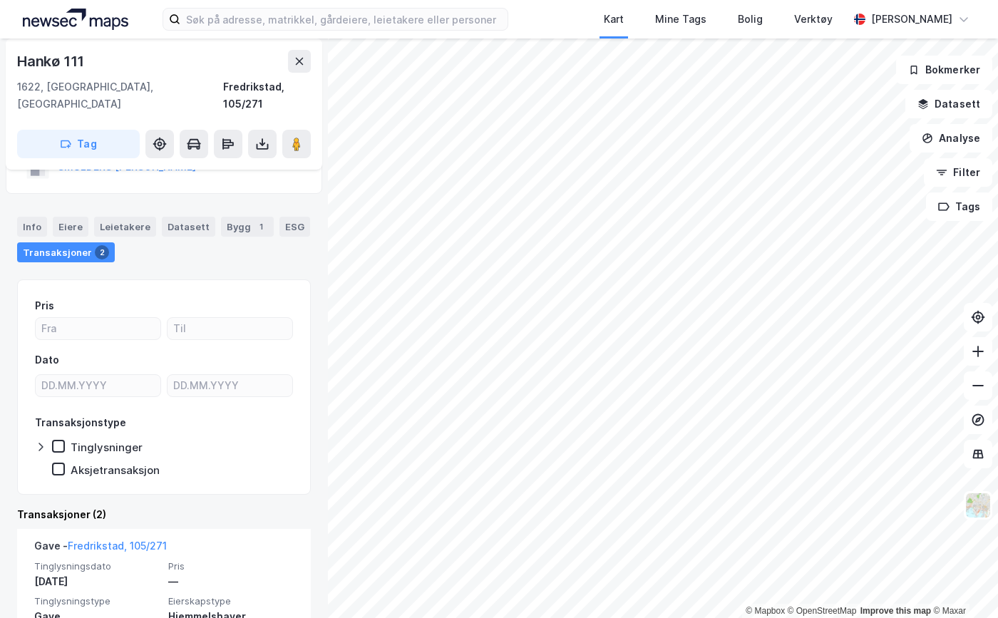
scroll to position [143, 0]
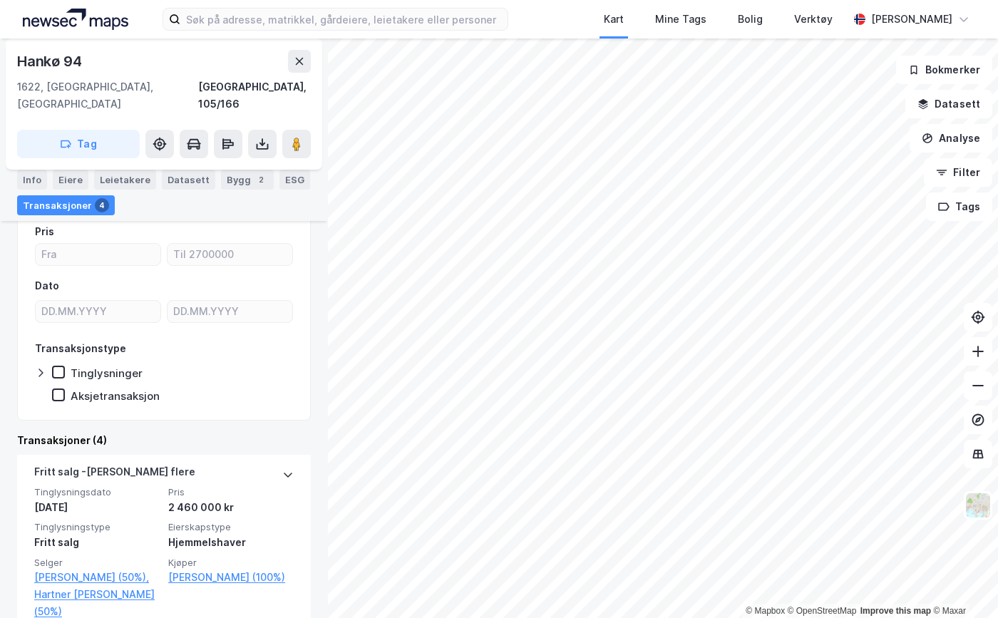
scroll to position [143, 0]
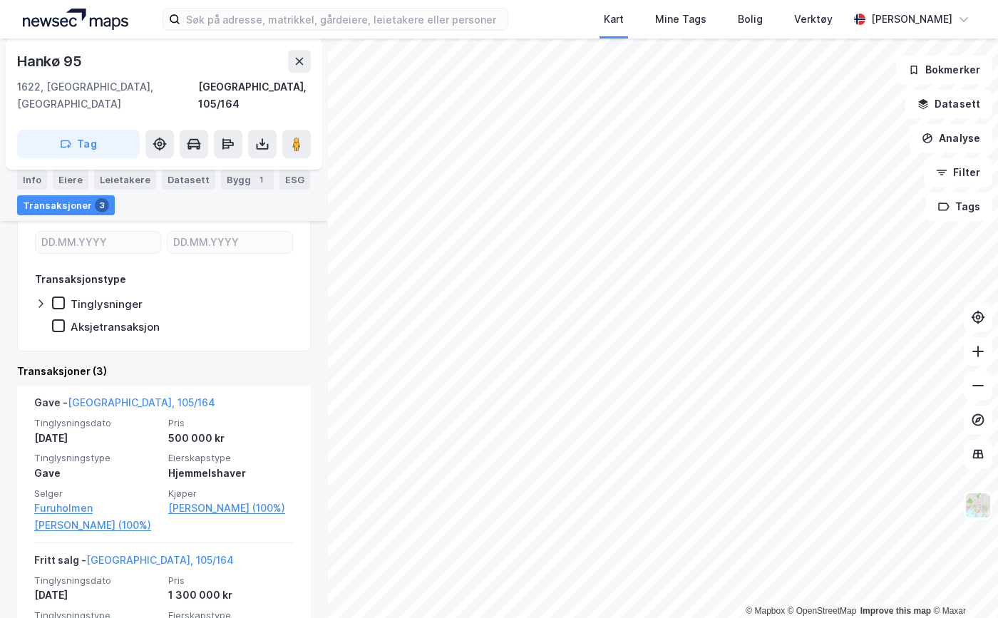
scroll to position [214, 0]
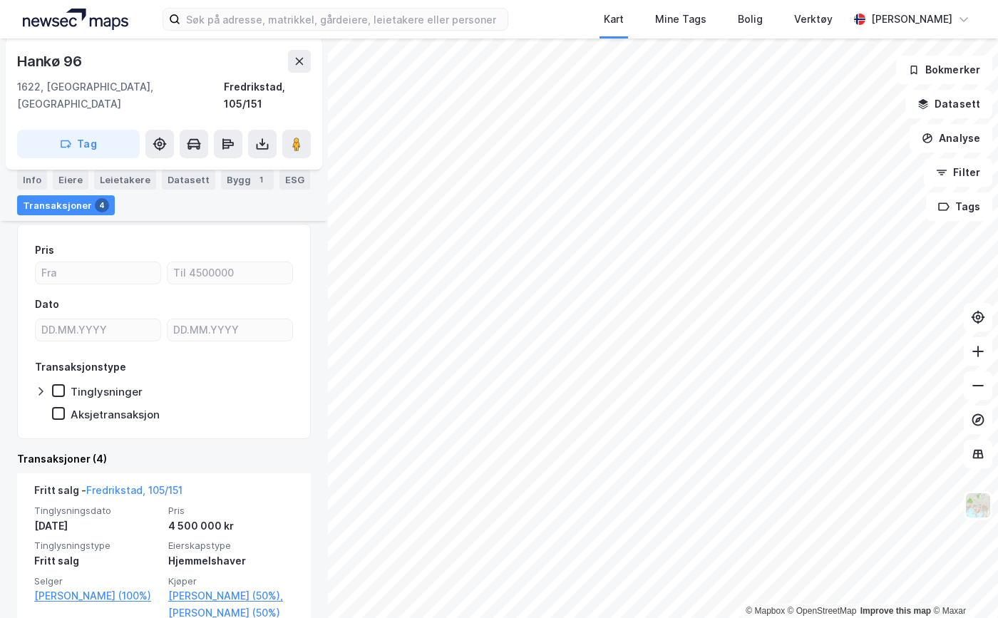
scroll to position [214, 0]
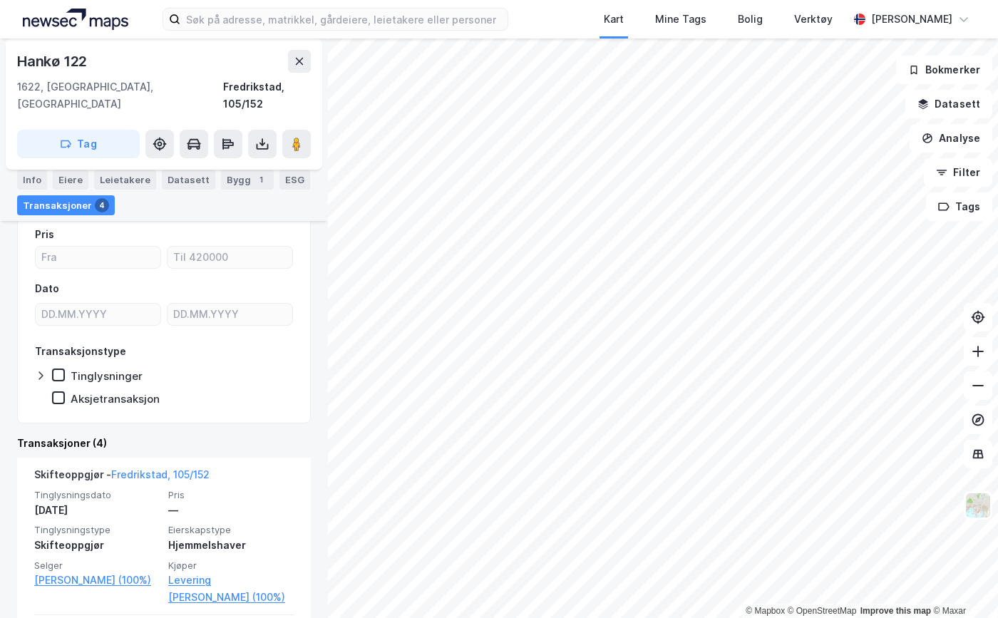
scroll to position [214, 0]
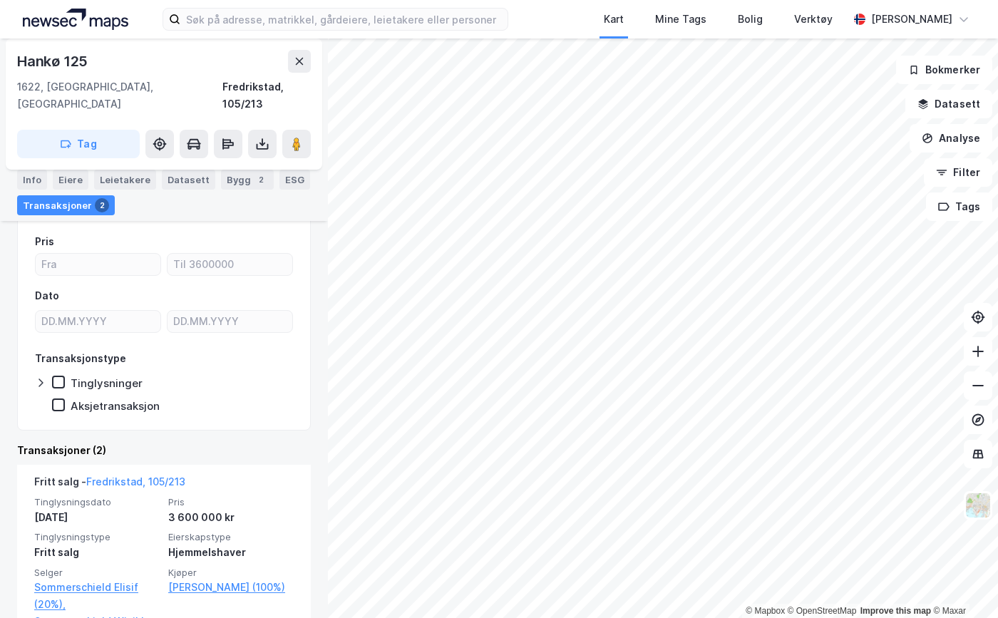
scroll to position [143, 0]
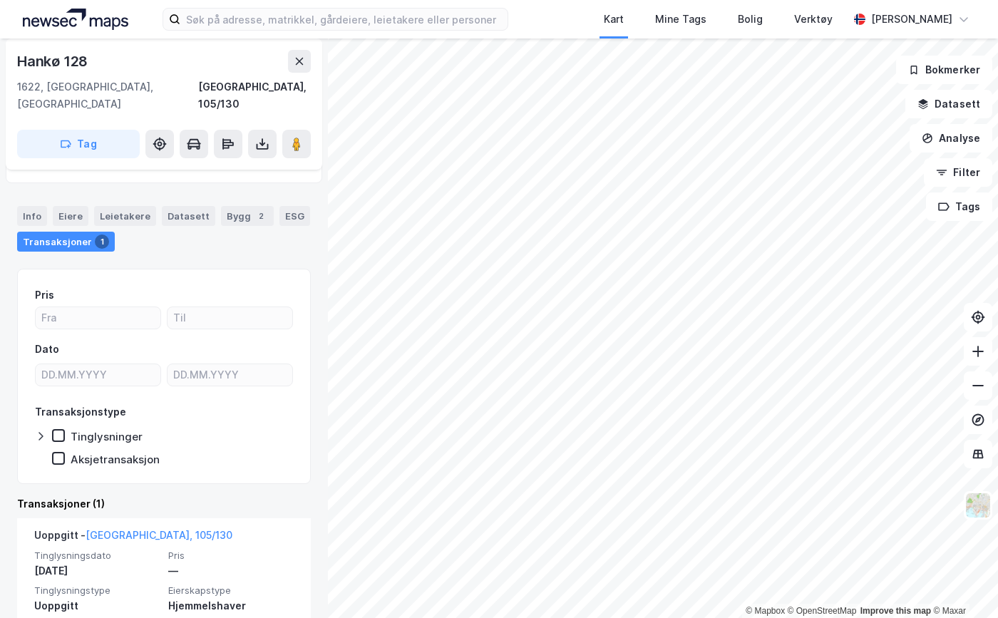
scroll to position [108, 0]
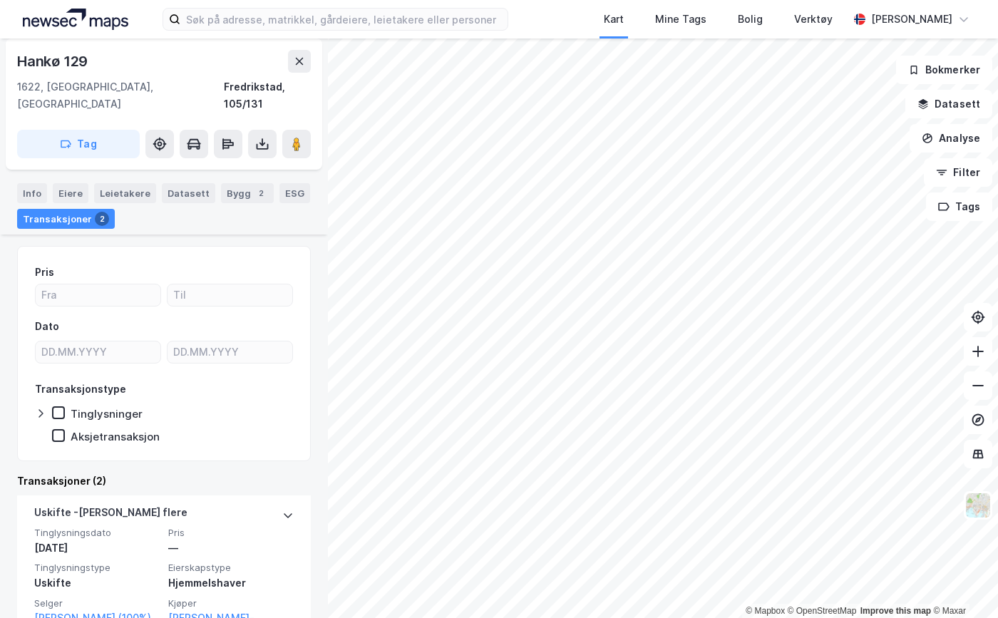
scroll to position [143, 0]
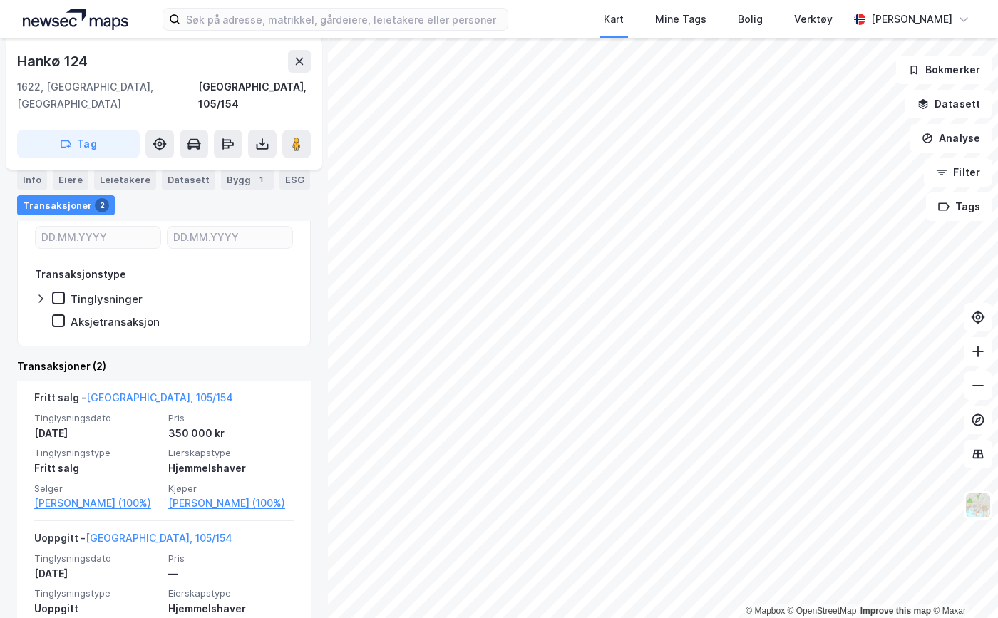
scroll to position [214, 0]
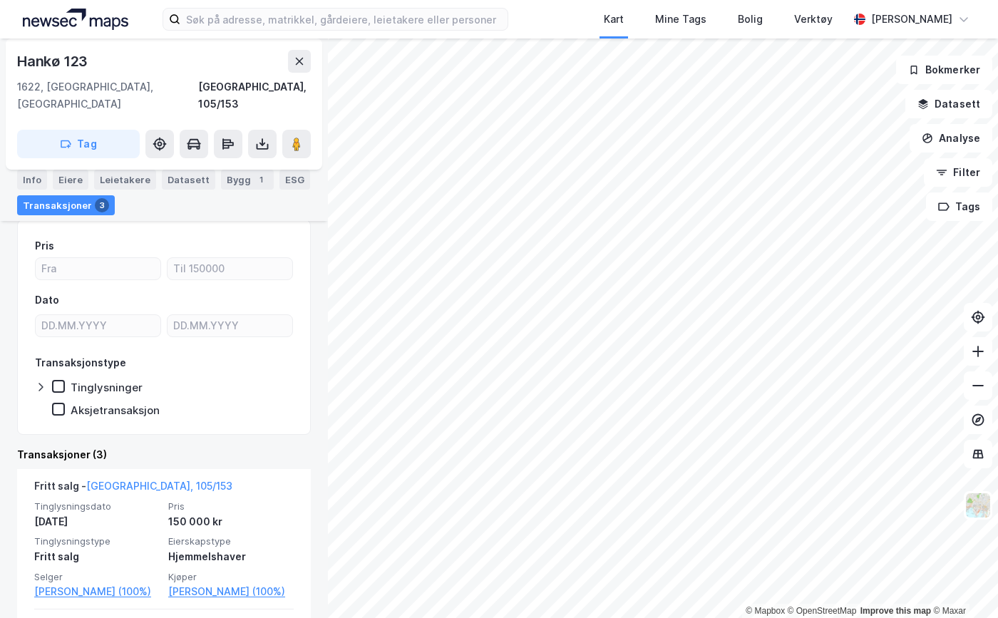
scroll to position [143, 0]
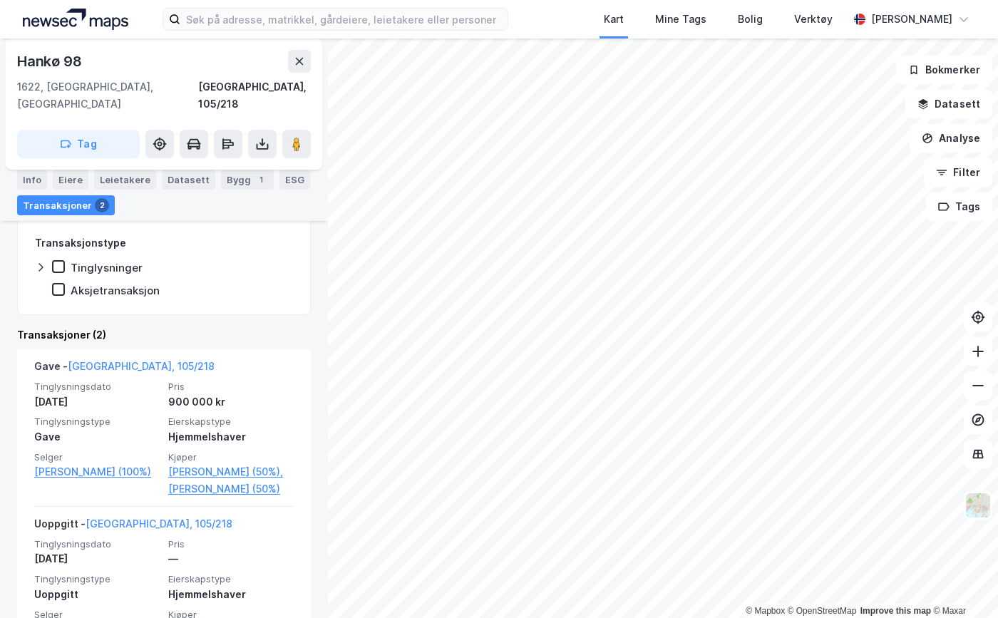
scroll to position [285, 0]
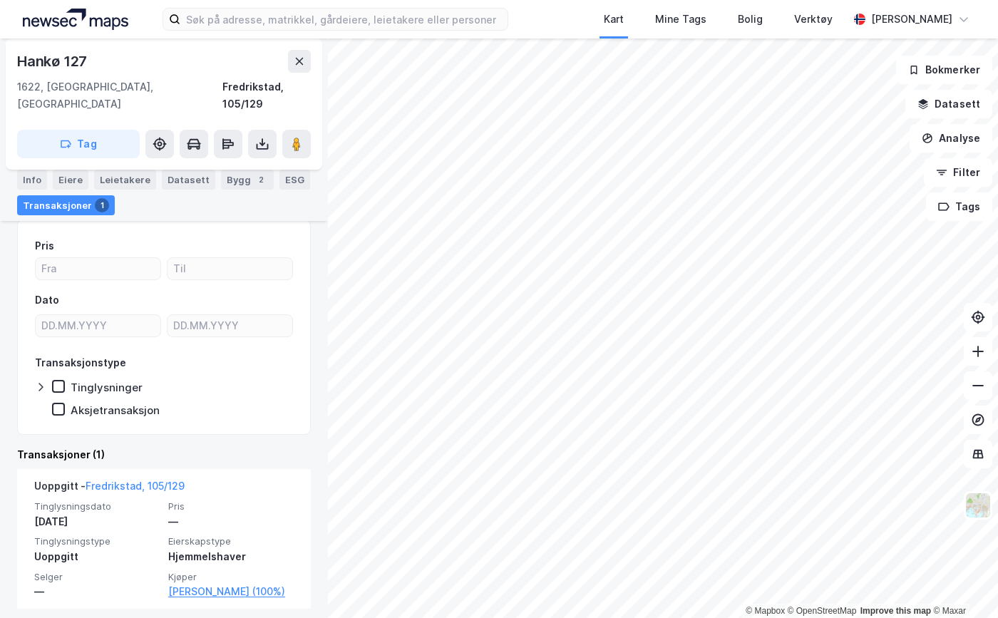
scroll to position [125, 0]
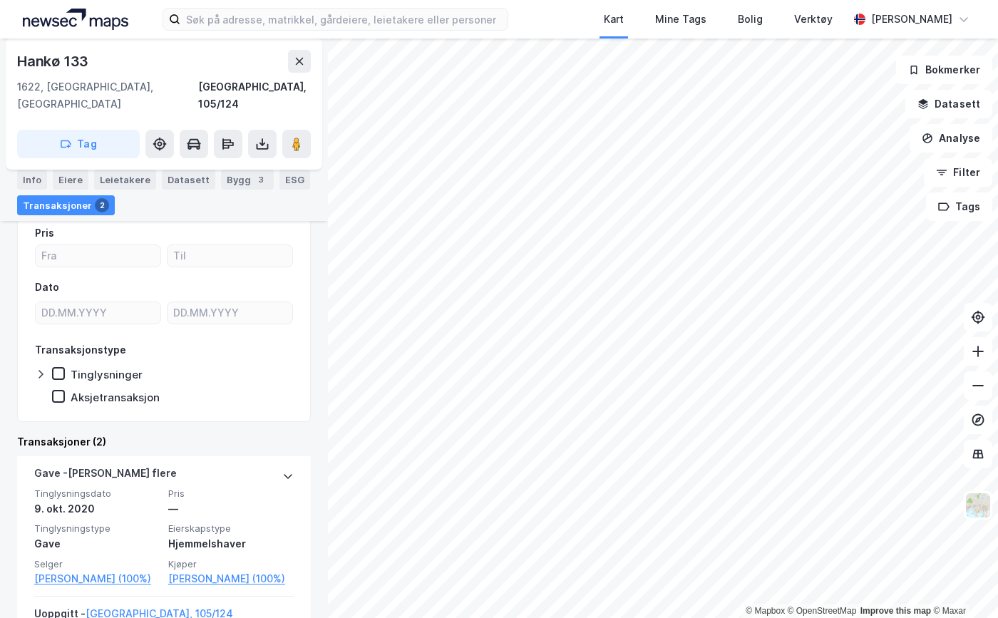
scroll to position [283, 0]
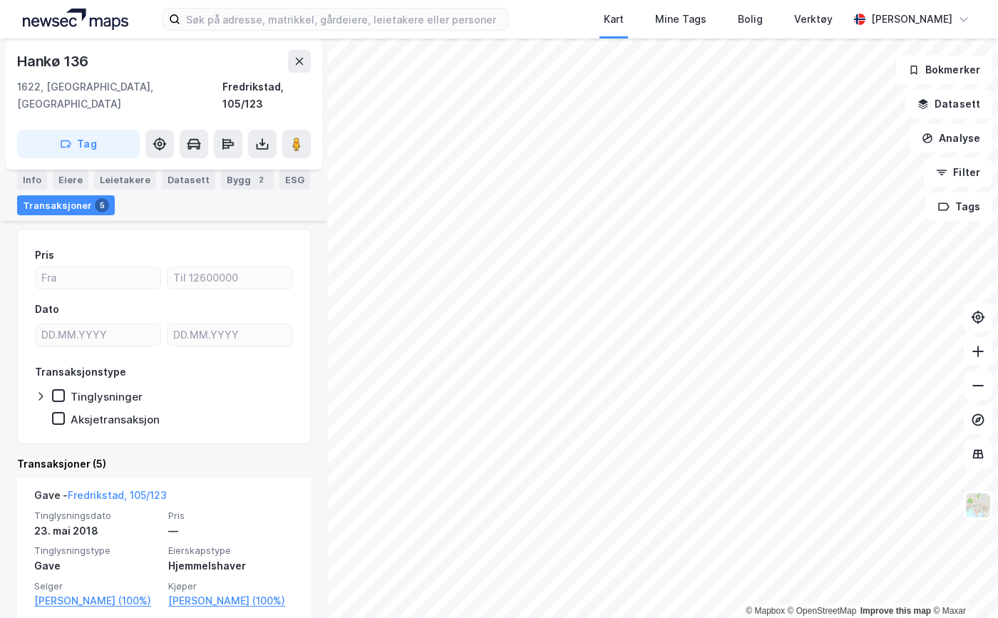
scroll to position [143, 0]
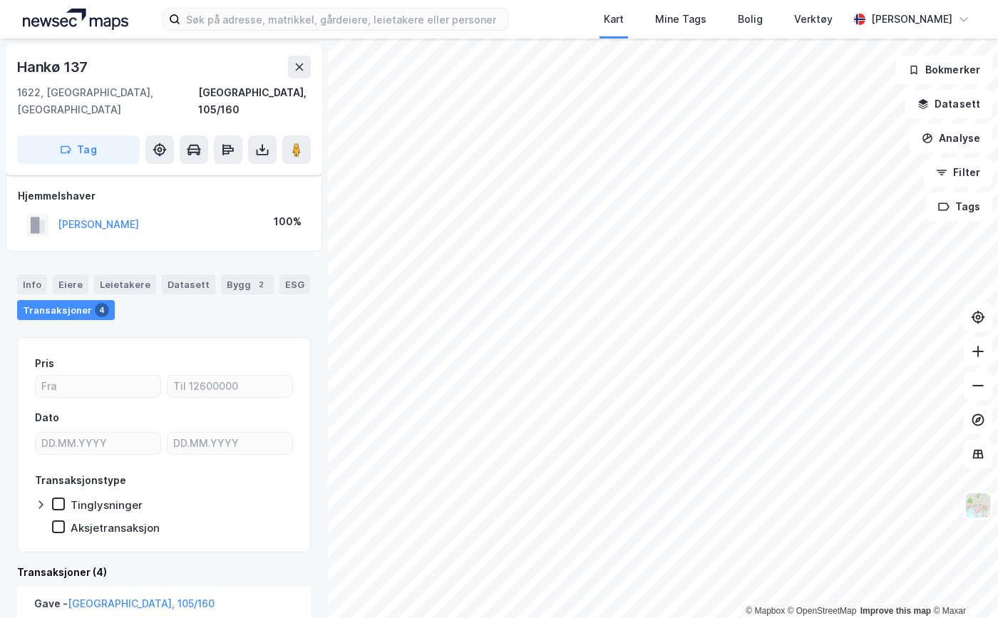
scroll to position [143, 0]
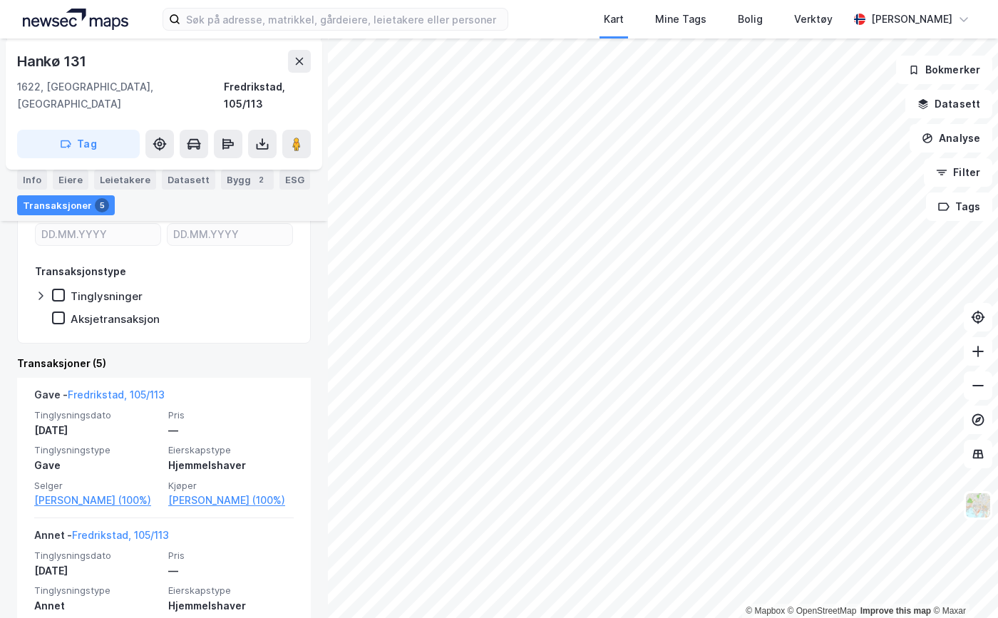
scroll to position [214, 0]
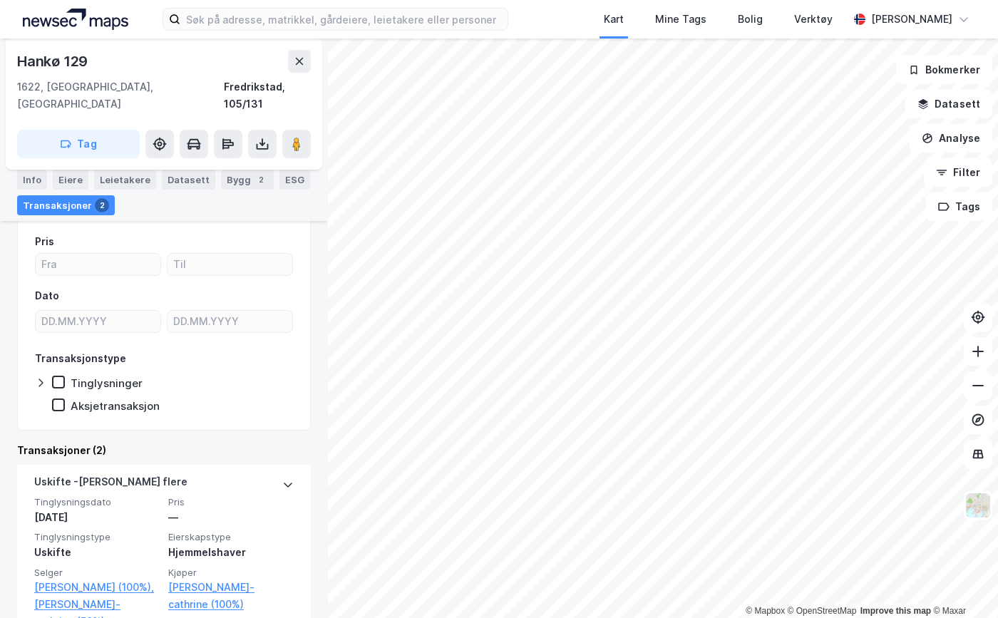
scroll to position [143, 0]
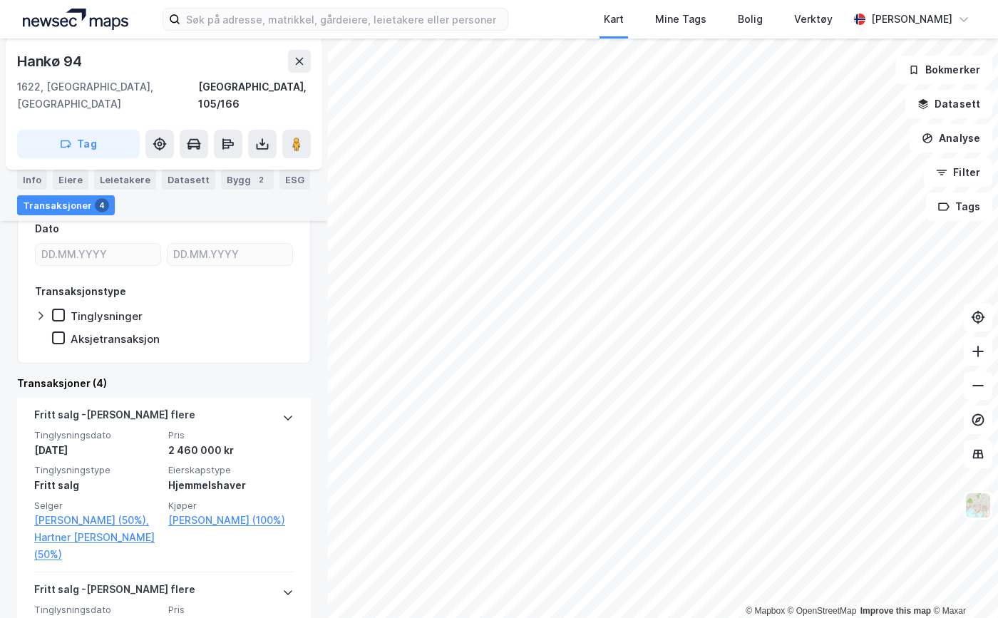
scroll to position [214, 0]
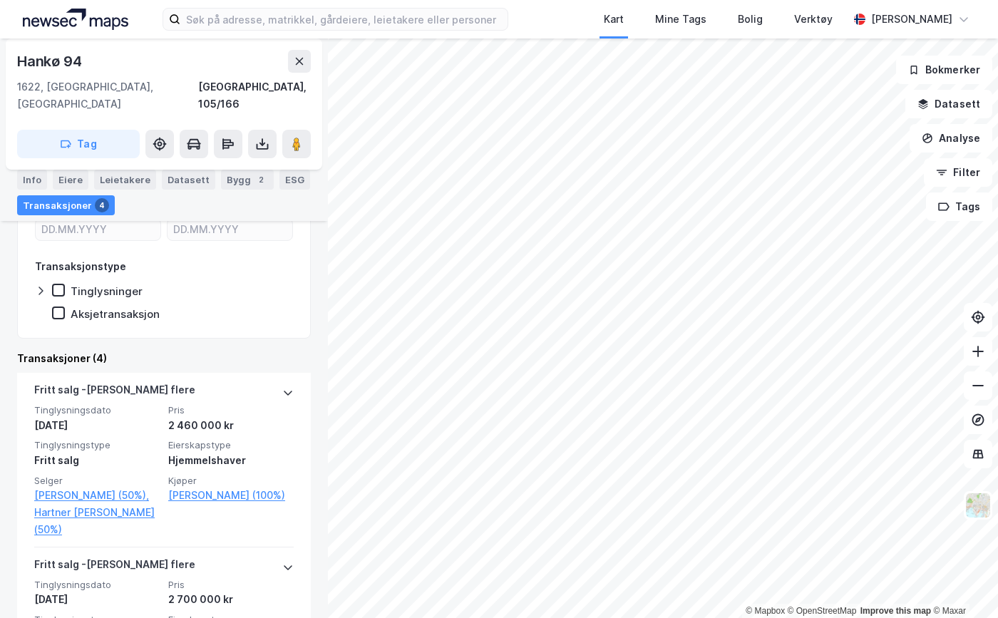
click at [199, 487] on link "Sønnichsen Seyna (100%)" at bounding box center [230, 495] width 125 height 17
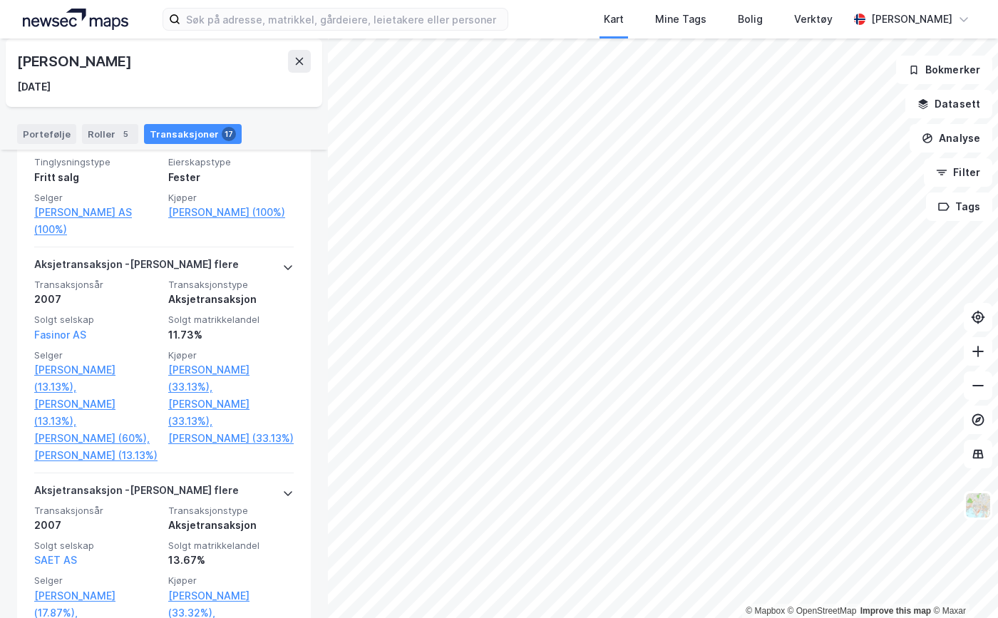
scroll to position [3137, 0]
